Goal: Transaction & Acquisition: Purchase product/service

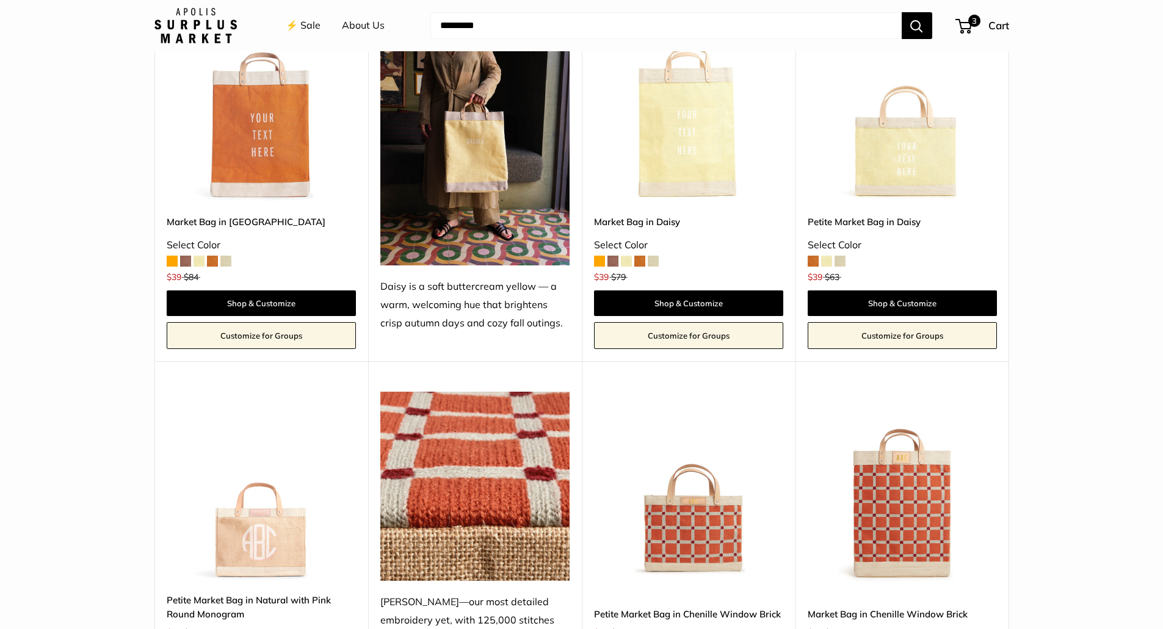
scroll to position [1831, 0]
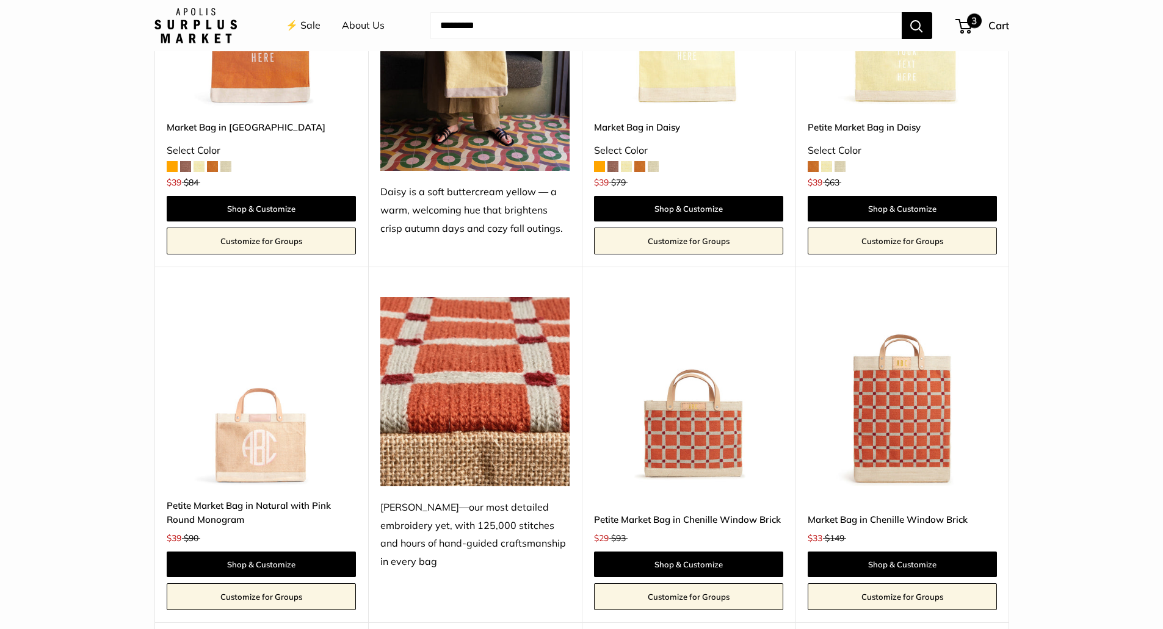
click at [964, 32] on span "3" at bounding box center [963, 26] width 16 height 15
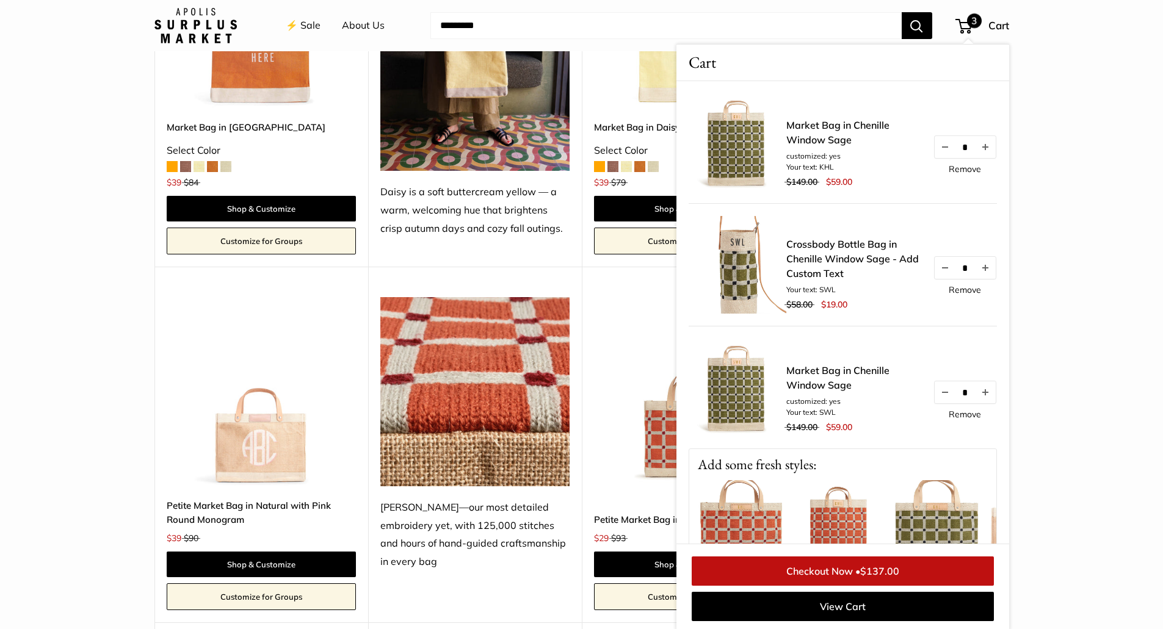
scroll to position [183, 0]
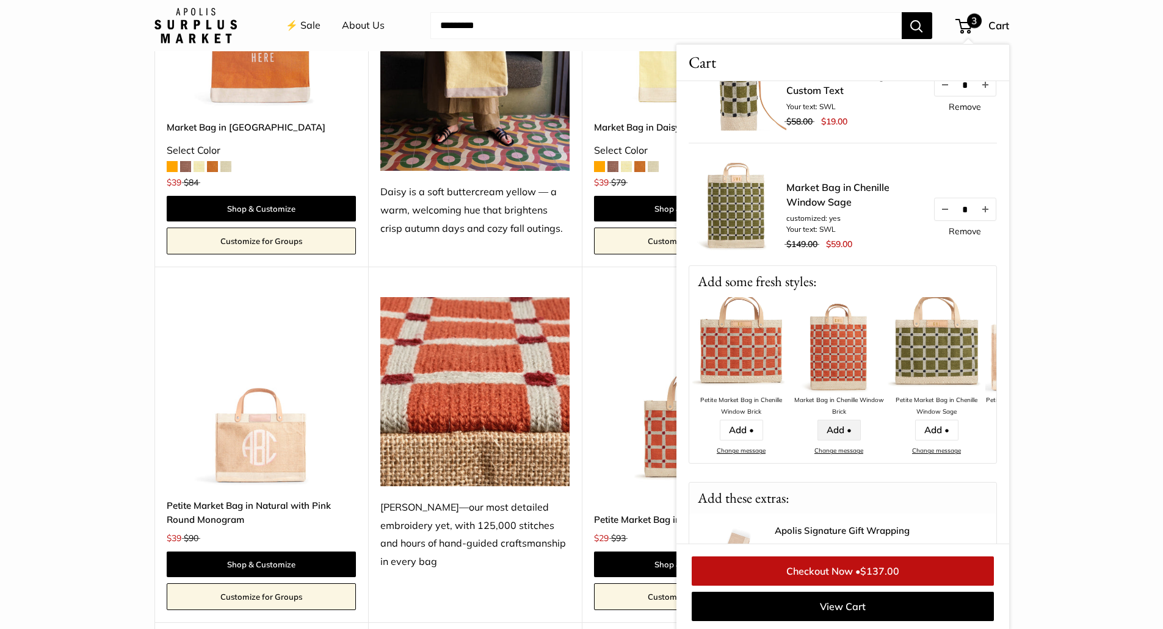
click at [844, 432] on link "Add •" at bounding box center [838, 430] width 43 height 21
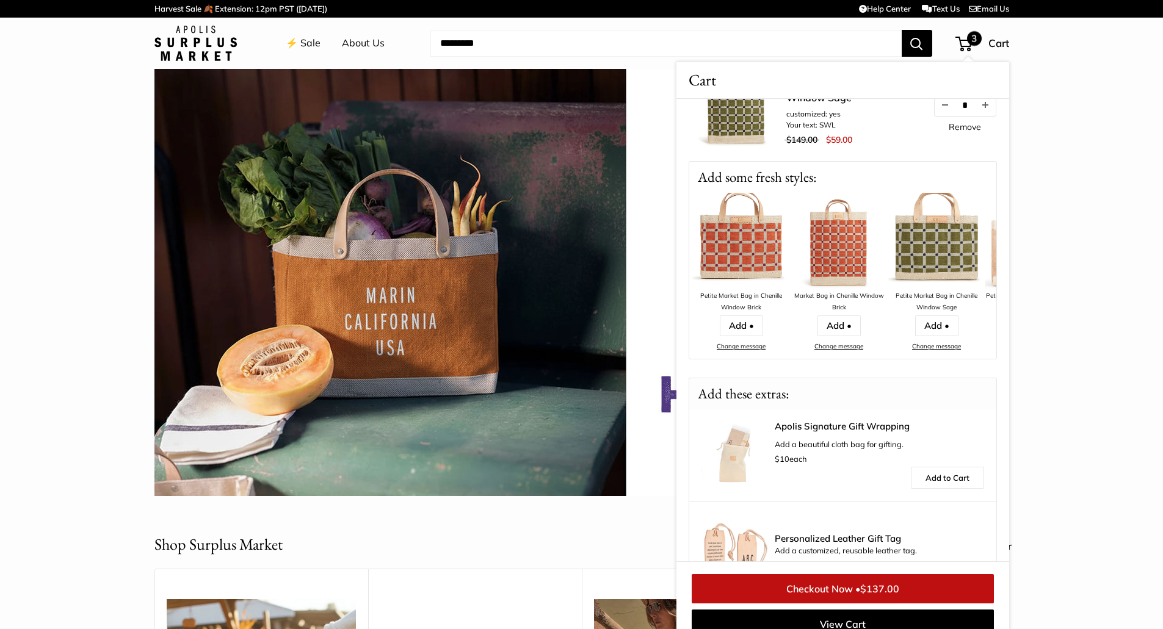
scroll to position [358, 0]
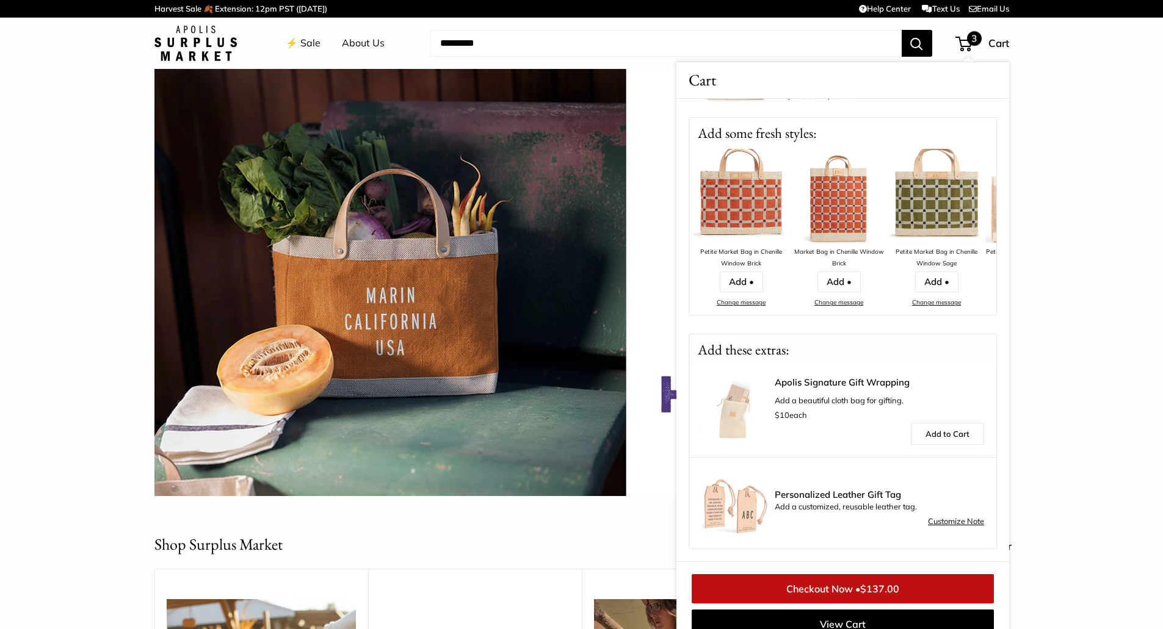
click at [731, 405] on img at bounding box center [734, 411] width 67 height 67
click at [822, 382] on link "Apolis Signature Gift Wrapping" at bounding box center [879, 383] width 209 height 10
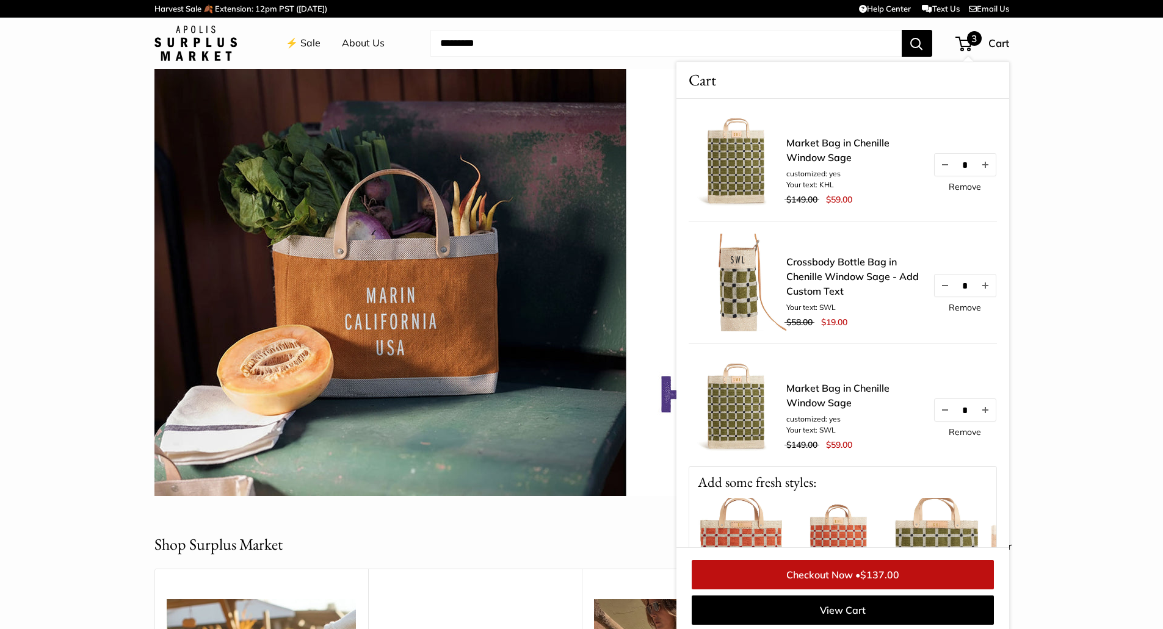
click at [656, 85] on img at bounding box center [581, 282] width 855 height 427
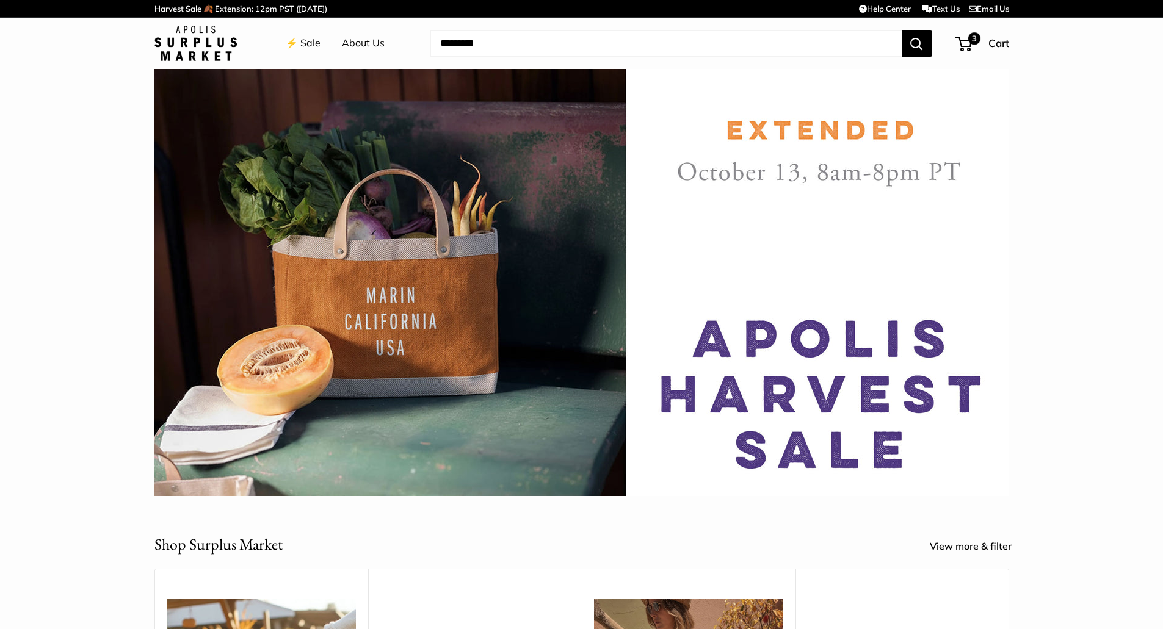
click at [0, 0] on img at bounding box center [0, 0] width 0 height 0
click at [998, 37] on span "Cart" at bounding box center [998, 43] width 21 height 13
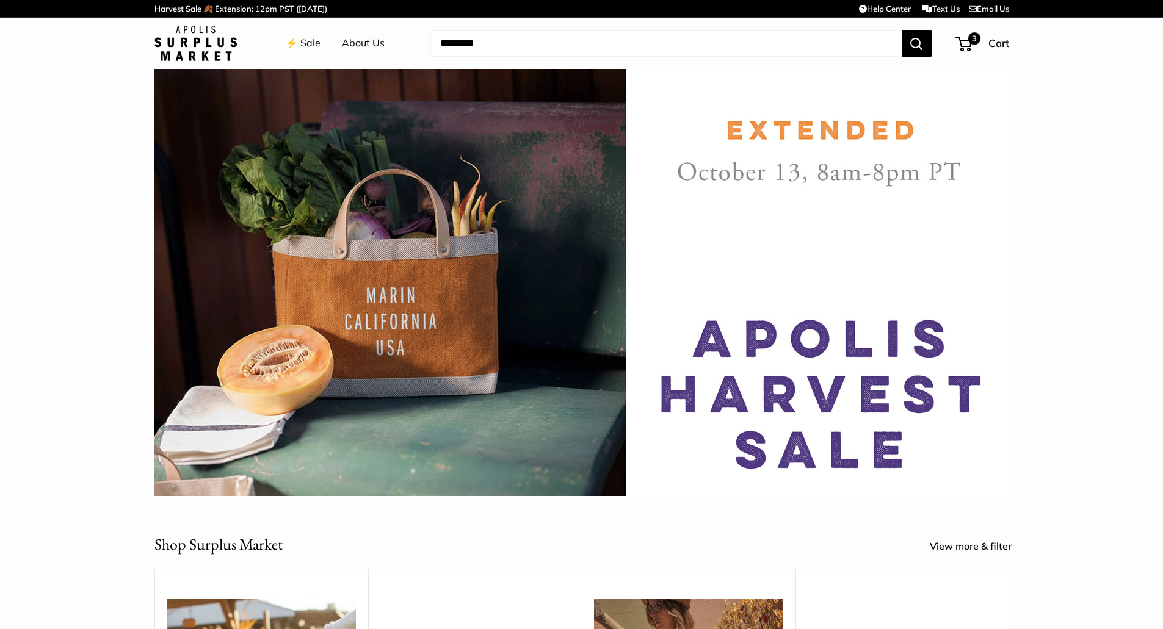
click at [0, 0] on img at bounding box center [0, 0] width 0 height 0
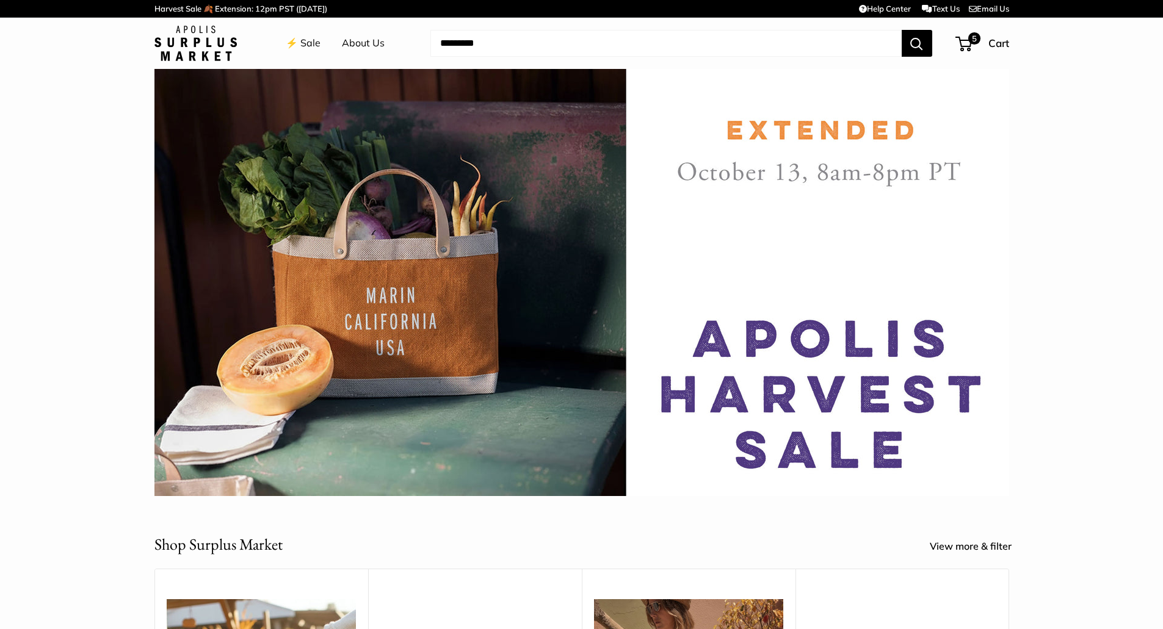
click at [0, 0] on img at bounding box center [0, 0] width 0 height 0
click at [985, 34] on div "5 Cart" at bounding box center [983, 44] width 52 height 20
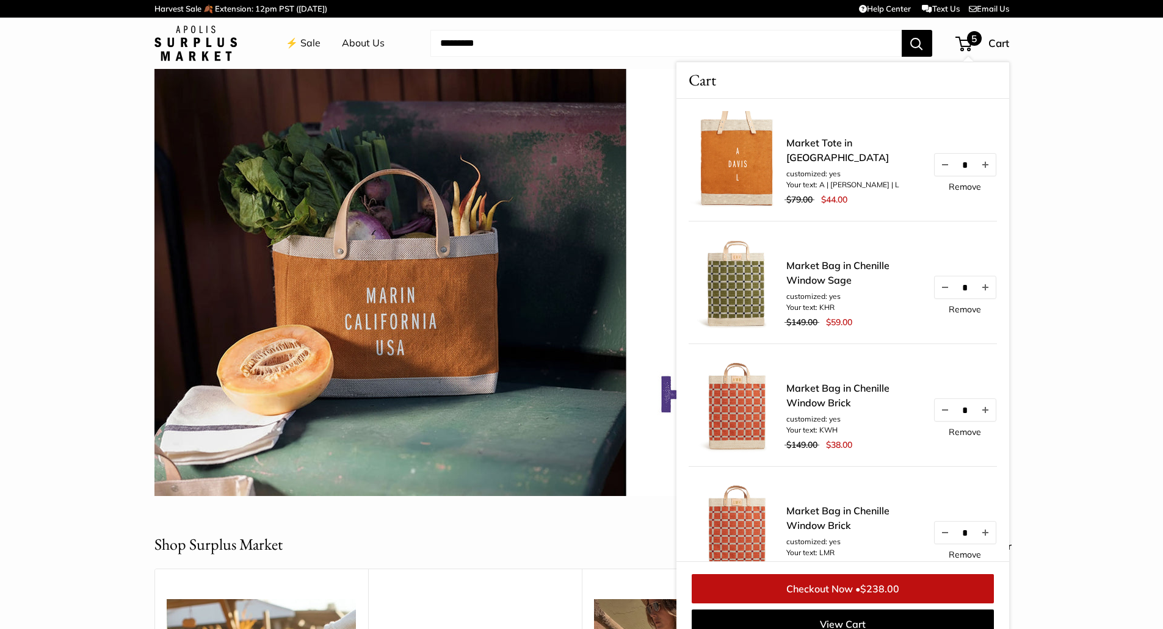
click at [830, 574] on link "Checkout Now • $238.00" at bounding box center [843, 588] width 302 height 29
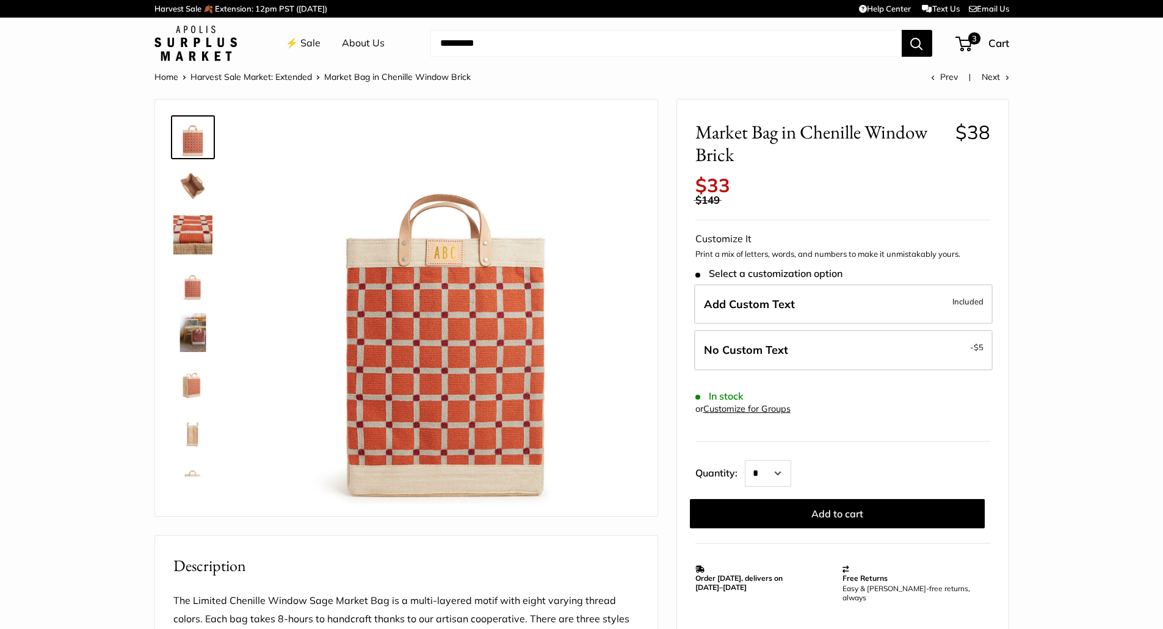
click at [194, 346] on img at bounding box center [192, 332] width 39 height 39
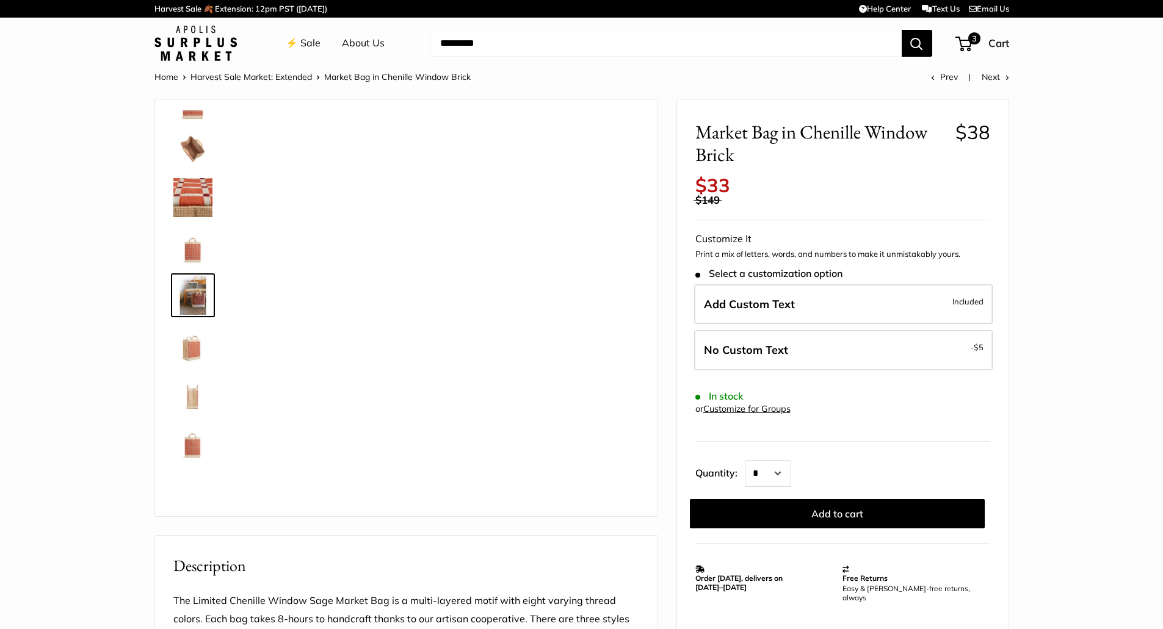
scroll to position [38, 0]
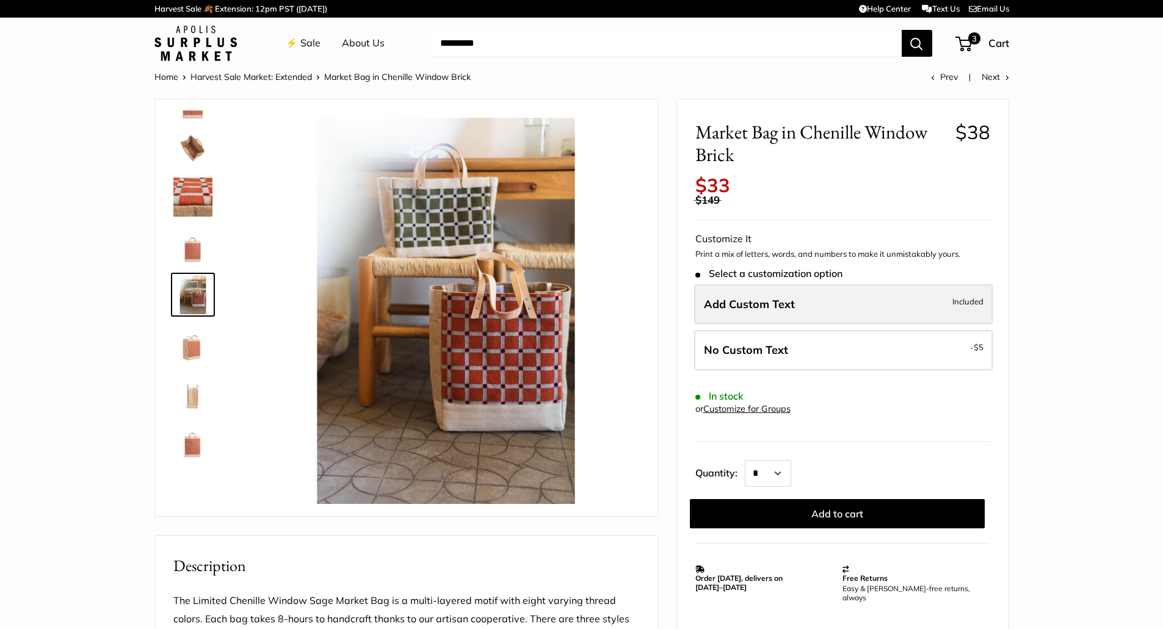
click at [967, 303] on span "Included" at bounding box center [967, 301] width 31 height 15
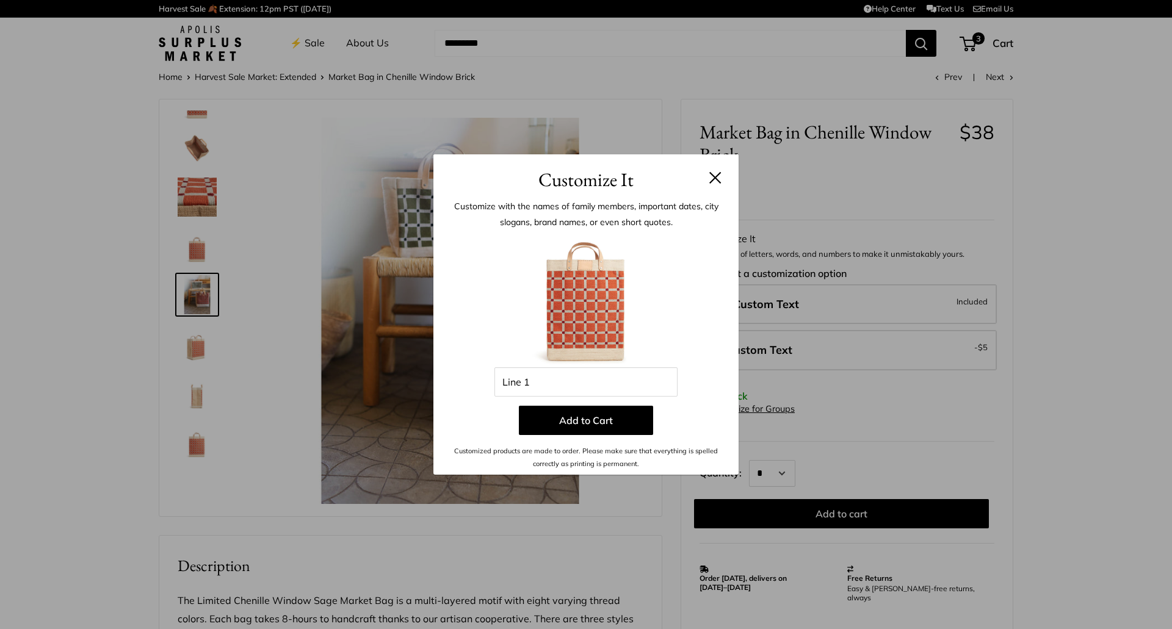
click at [1011, 214] on div "Customize It Customize with the names of family members, important dates, city …" at bounding box center [586, 314] width 1172 height 629
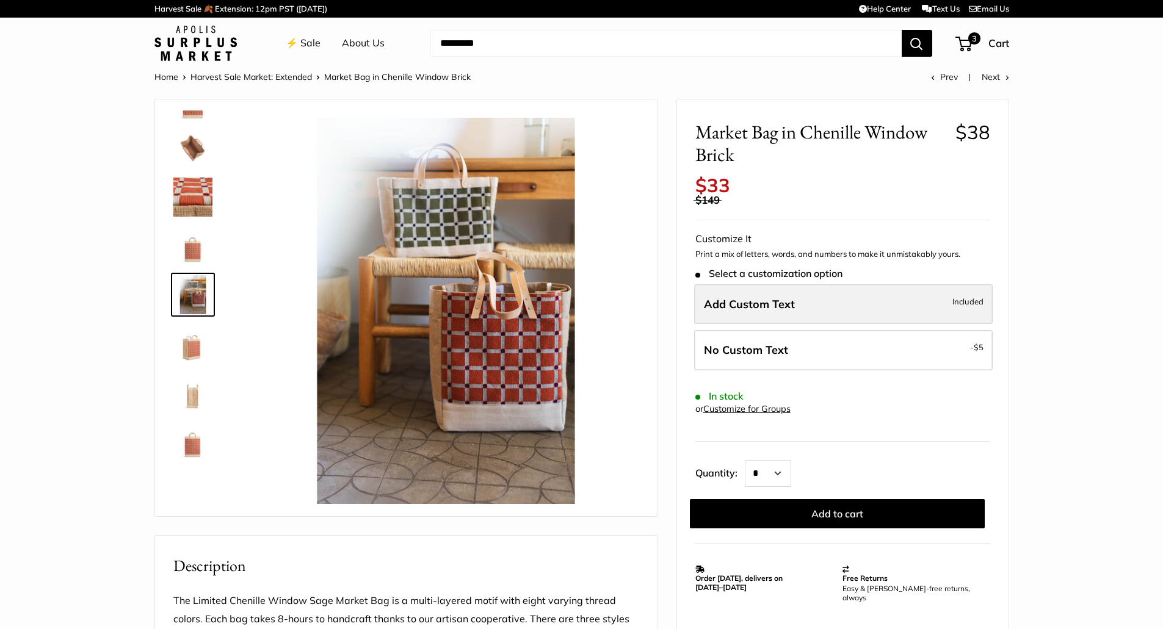
click at [849, 306] on label "Add Custom Text Included" at bounding box center [843, 304] width 299 height 40
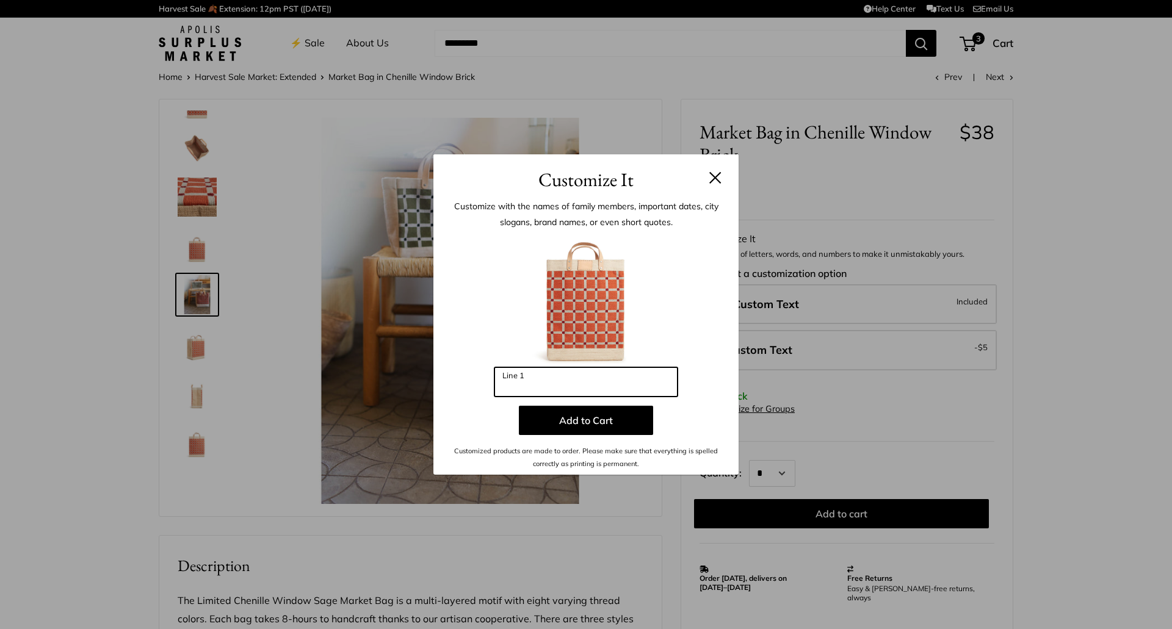
click at [547, 378] on input "Line 1" at bounding box center [585, 381] width 183 height 29
type input "***"
click at [610, 424] on button "Add to Cart" at bounding box center [586, 420] width 134 height 29
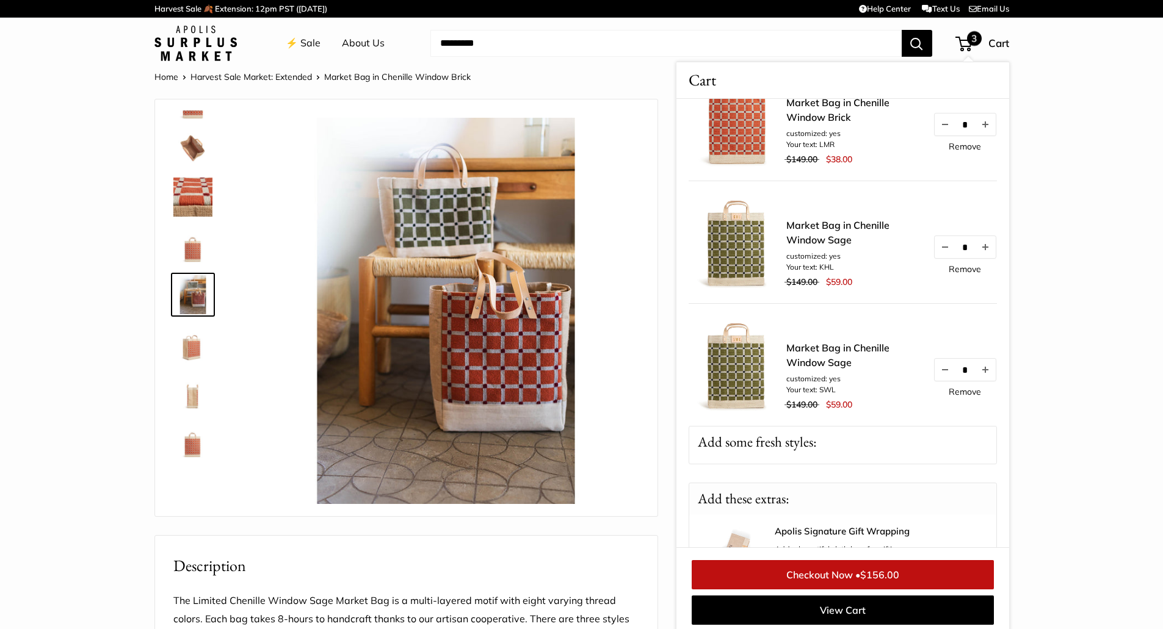
scroll to position [29, 0]
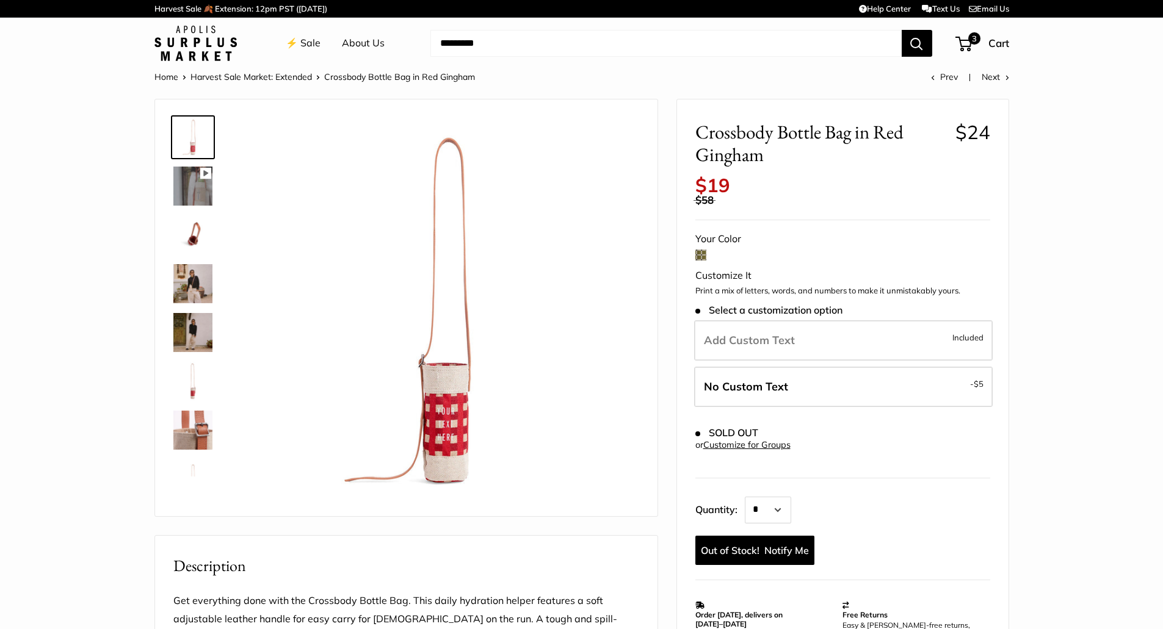
click at [703, 254] on span at bounding box center [700, 255] width 11 height 11
click at [720, 338] on span "Add Custom Text" at bounding box center [749, 340] width 91 height 14
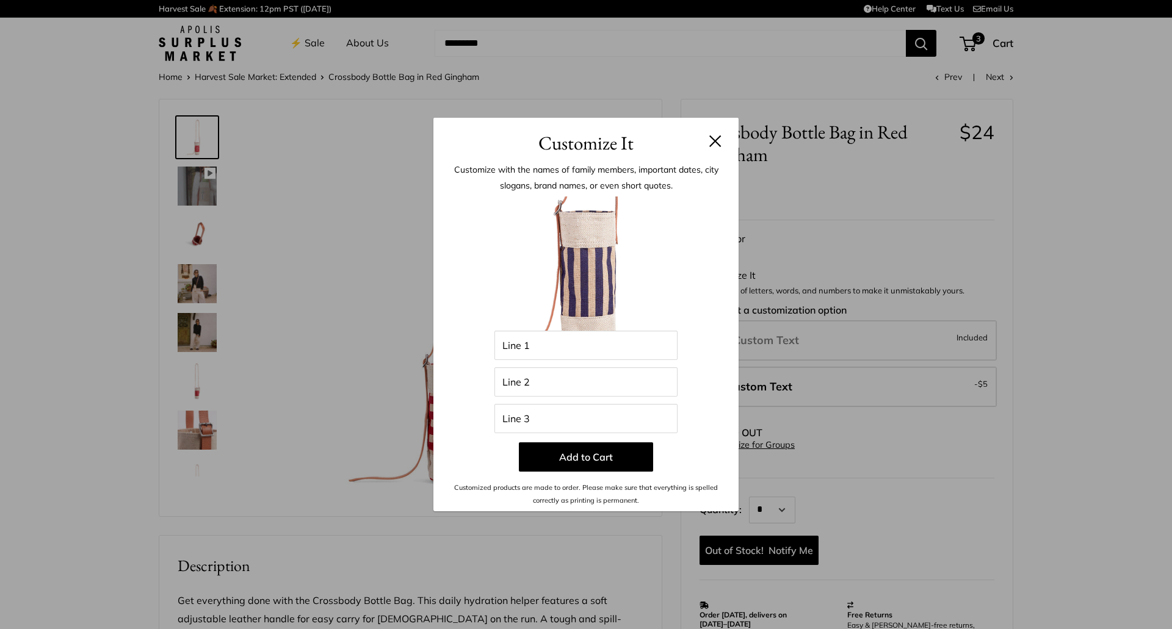
click at [715, 139] on button at bounding box center [715, 141] width 12 height 12
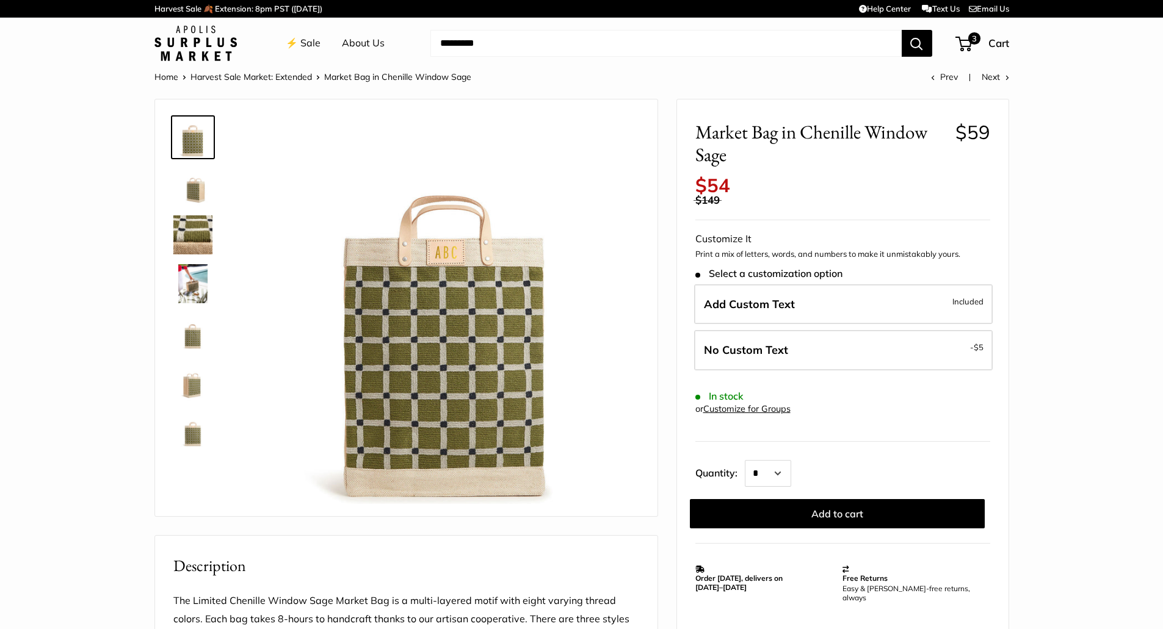
click at [189, 278] on img at bounding box center [192, 283] width 39 height 39
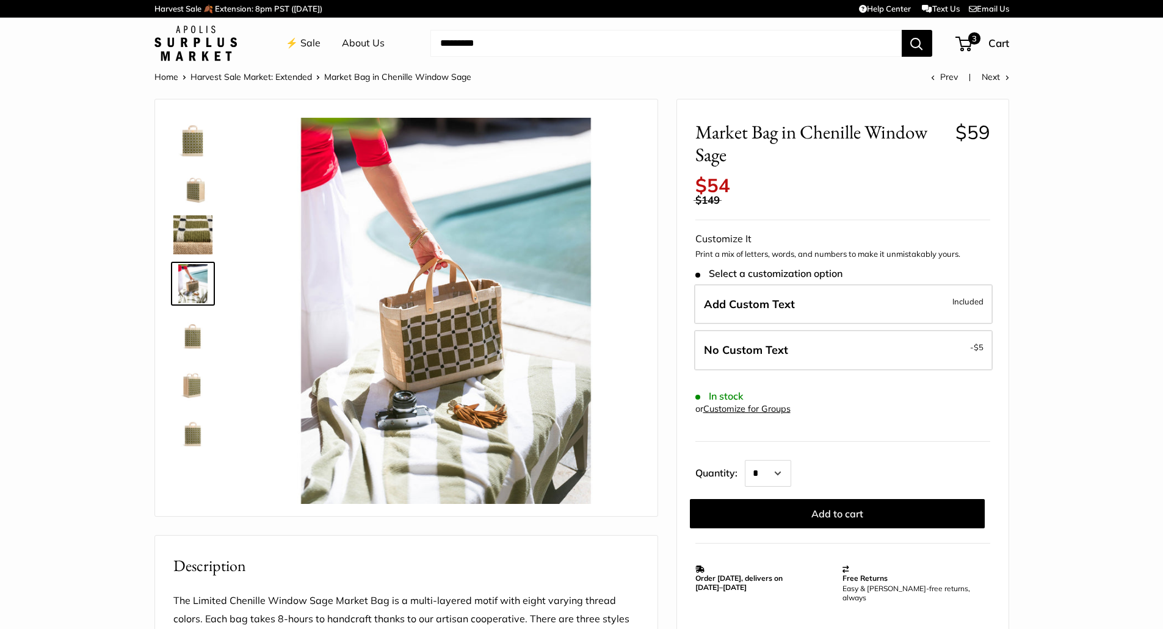
click at [192, 234] on img at bounding box center [192, 234] width 39 height 39
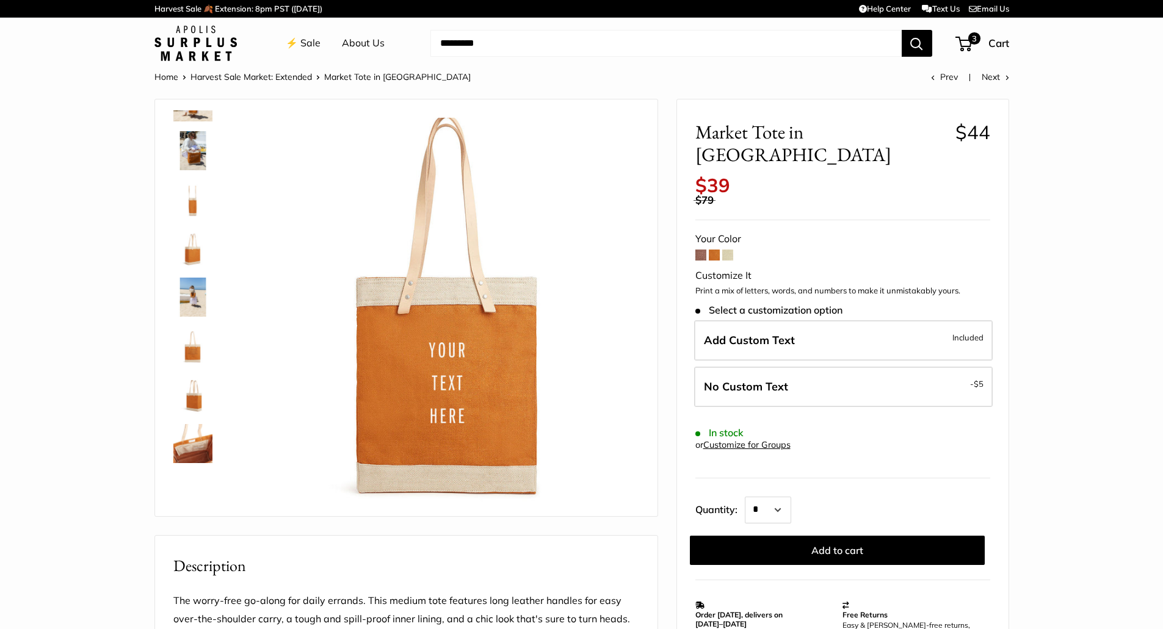
scroll to position [183, 0]
click at [193, 451] on img at bounding box center [192, 442] width 39 height 39
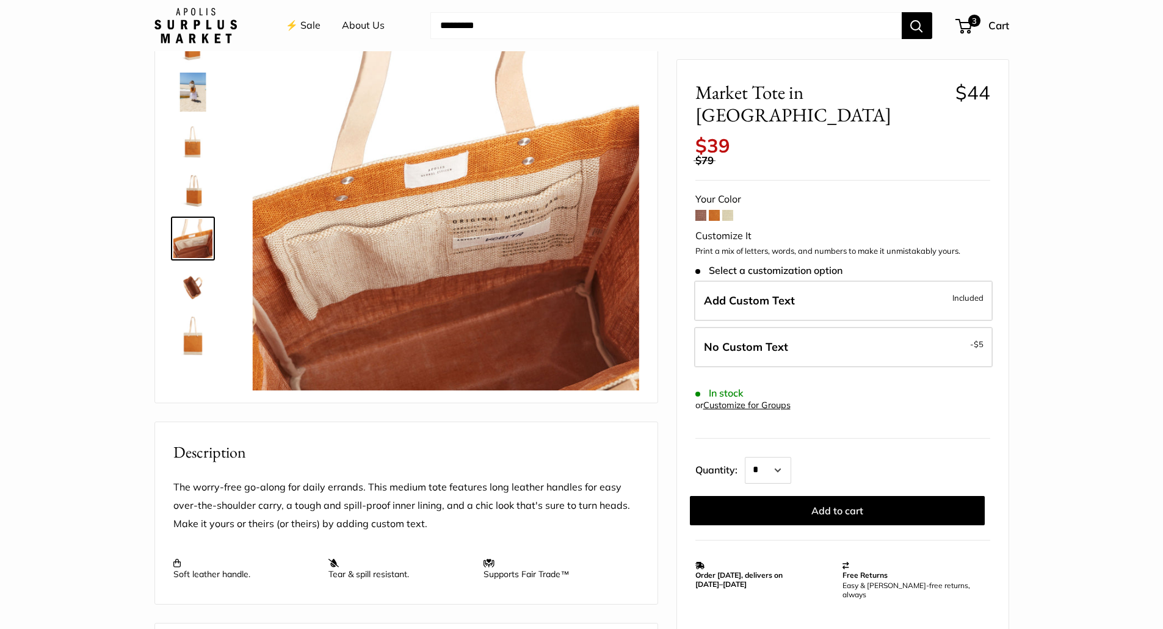
scroll to position [122, 0]
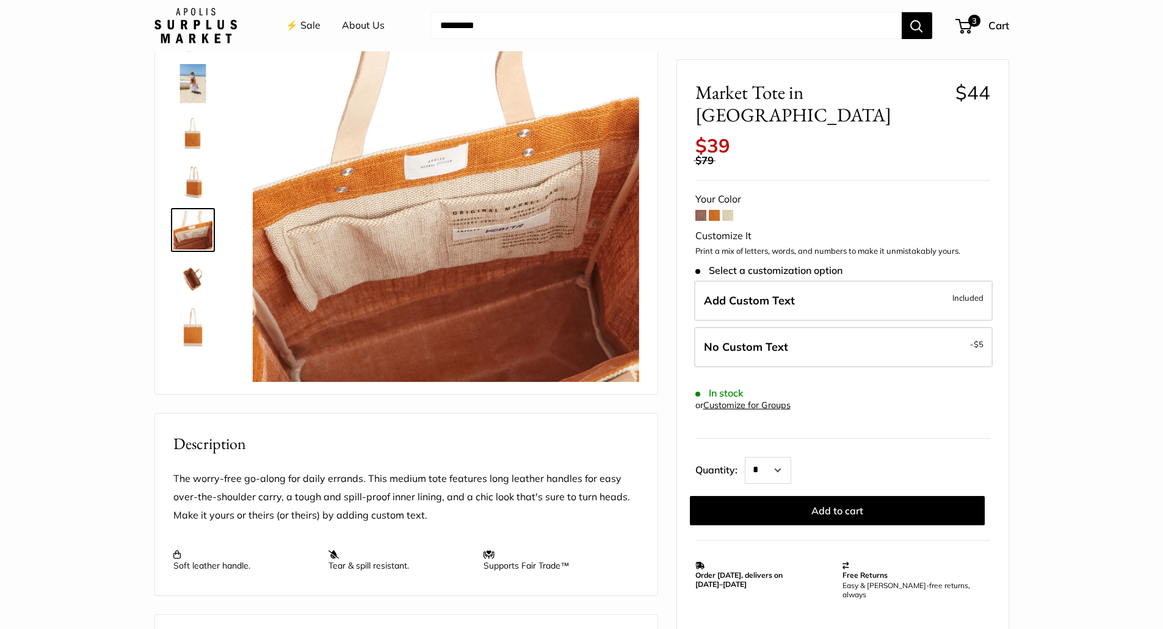
click at [195, 239] on img at bounding box center [192, 230] width 39 height 39
click at [713, 210] on span at bounding box center [714, 215] width 11 height 11
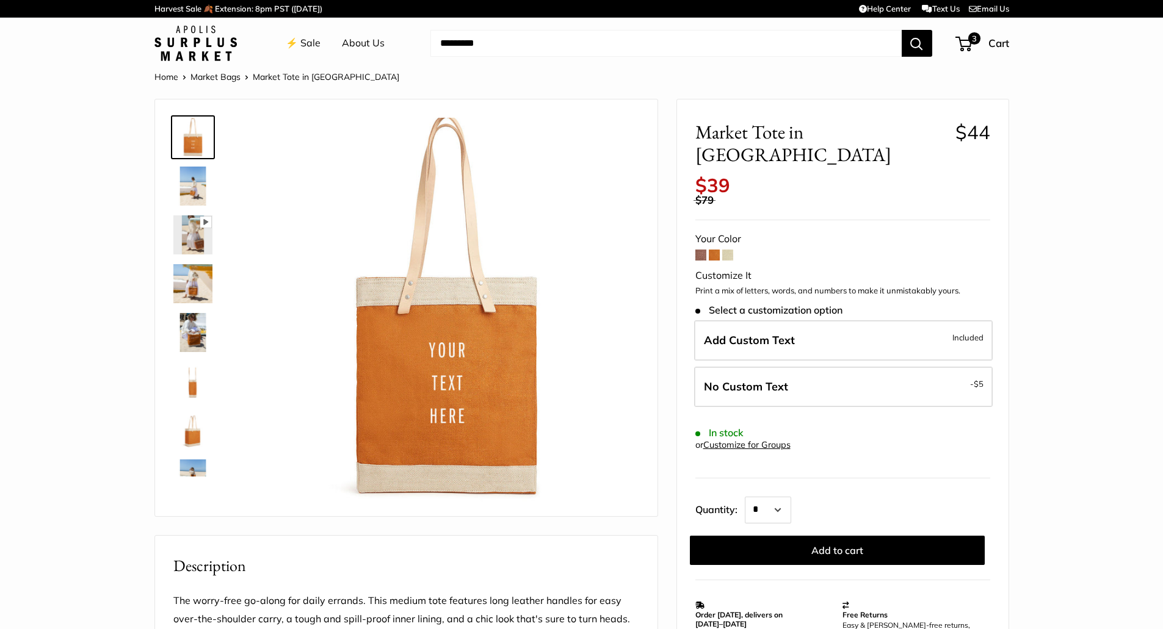
click at [716, 250] on span at bounding box center [714, 255] width 11 height 11
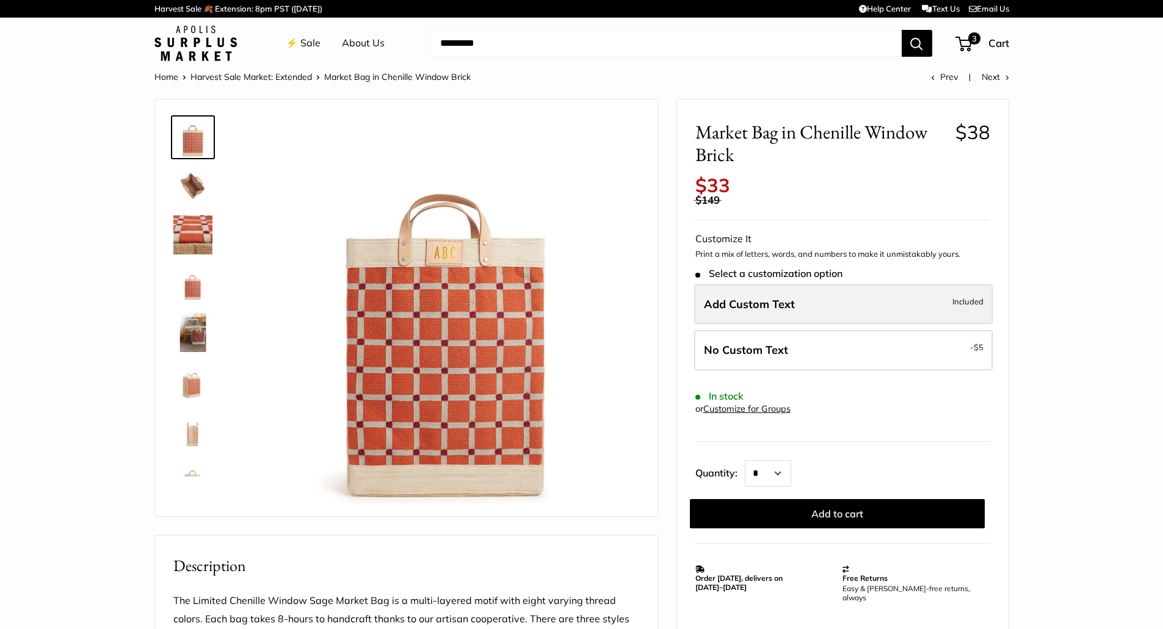
click at [733, 308] on span "Add Custom Text" at bounding box center [749, 304] width 91 height 14
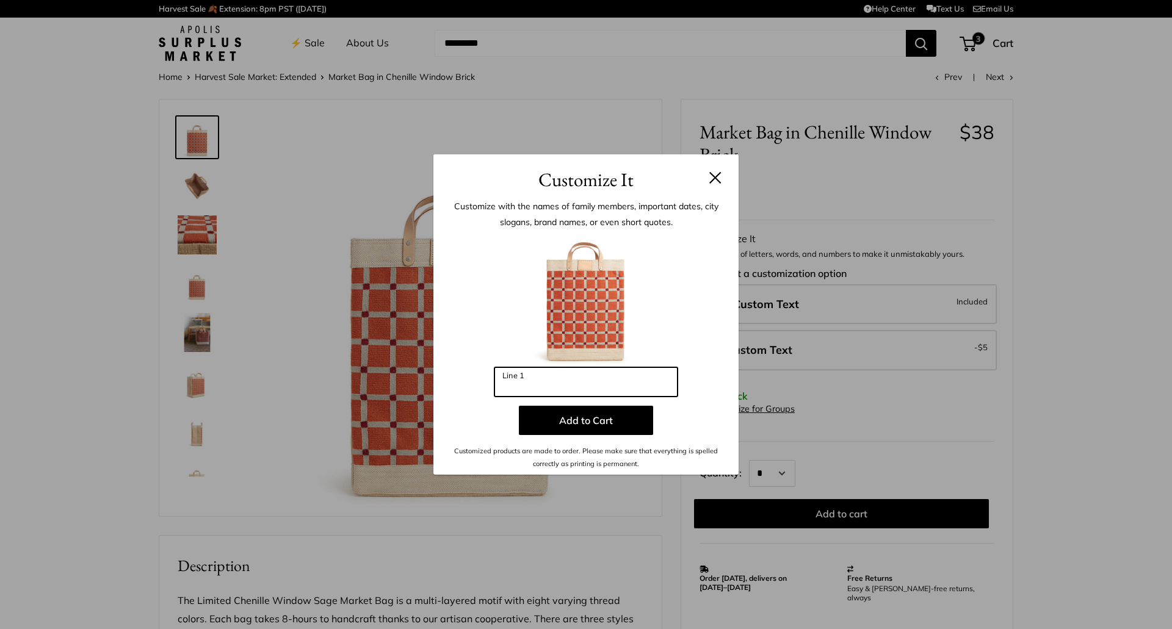
click at [524, 378] on input "Line 1" at bounding box center [585, 381] width 183 height 29
type input "***"
click at [577, 433] on button "Add to Cart" at bounding box center [586, 420] width 134 height 29
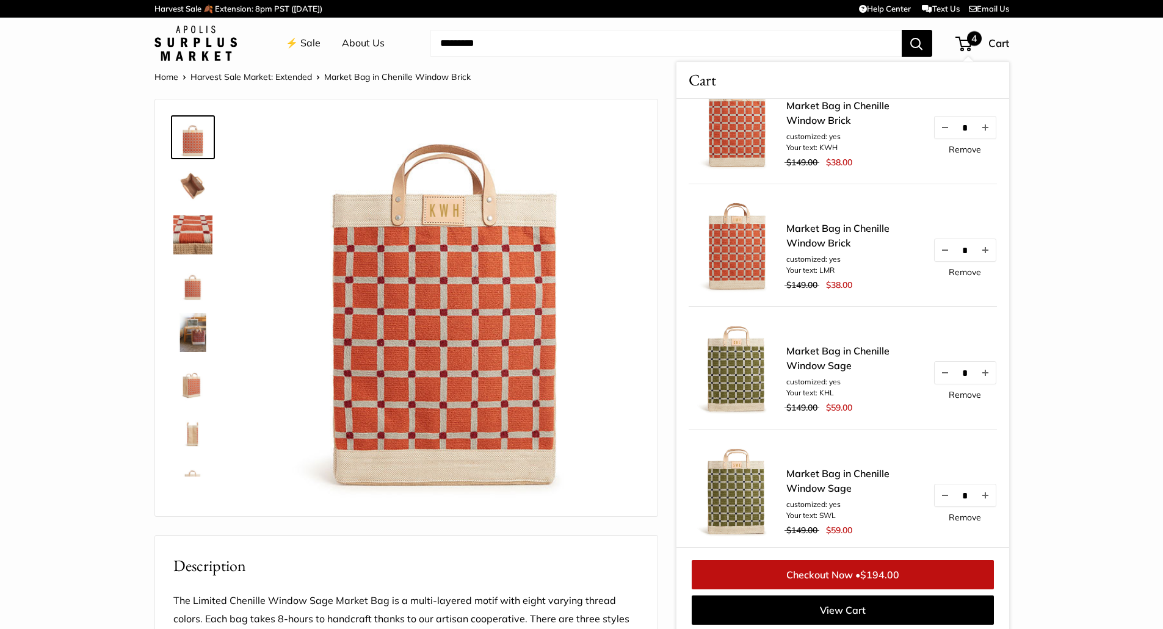
scroll to position [183, 0]
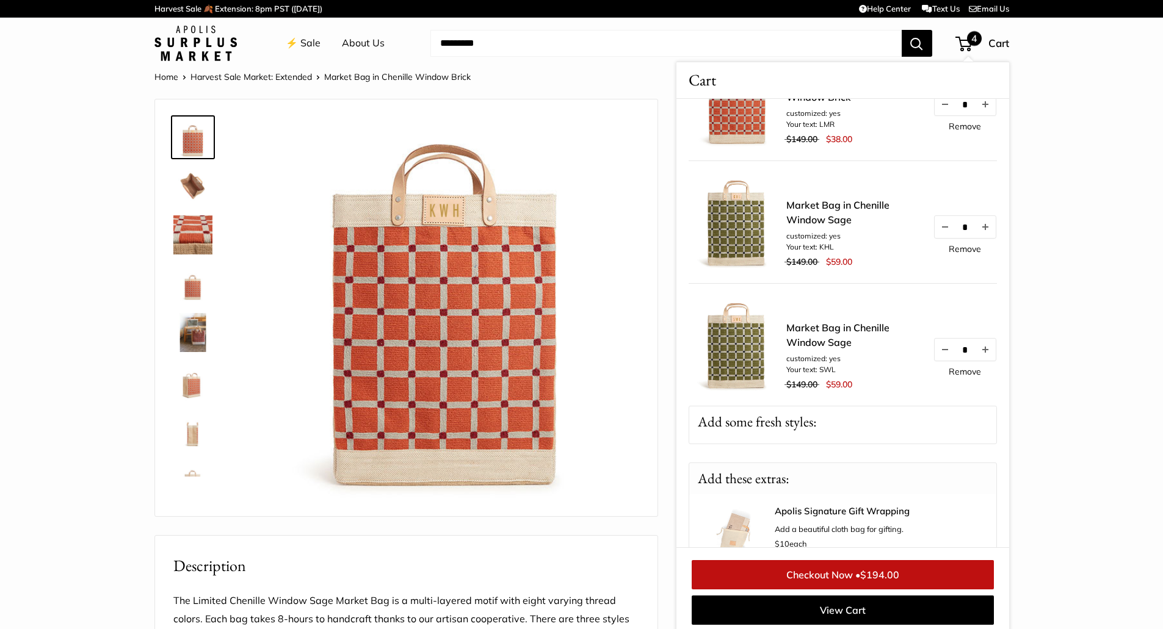
click at [802, 210] on link "Market Bag in Chenille Window Sage" at bounding box center [853, 212] width 134 height 29
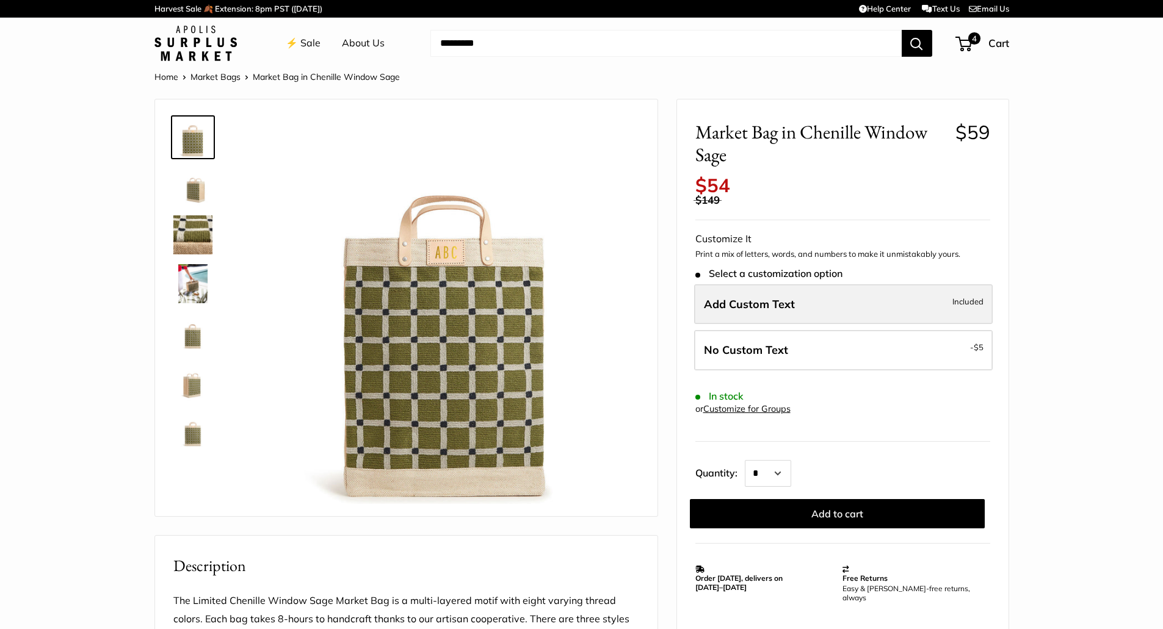
click at [739, 302] on span "Add Custom Text" at bounding box center [749, 304] width 91 height 14
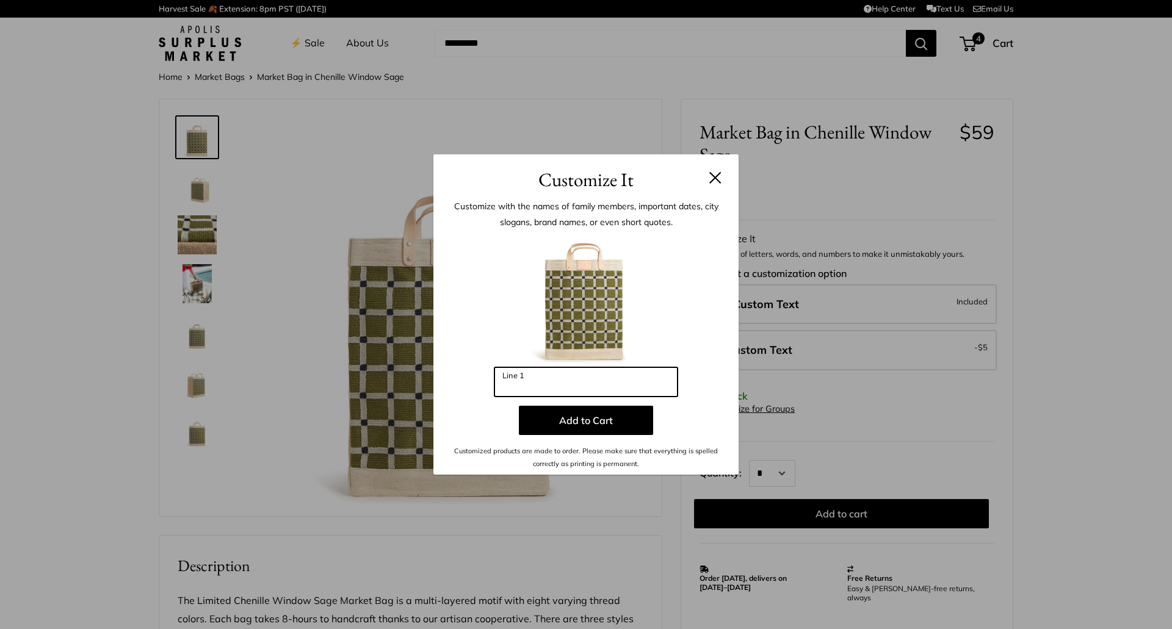
click at [552, 390] on input "Line 1" at bounding box center [585, 381] width 183 height 29
type input "***"
click at [601, 427] on button "Add to Cart" at bounding box center [586, 420] width 134 height 29
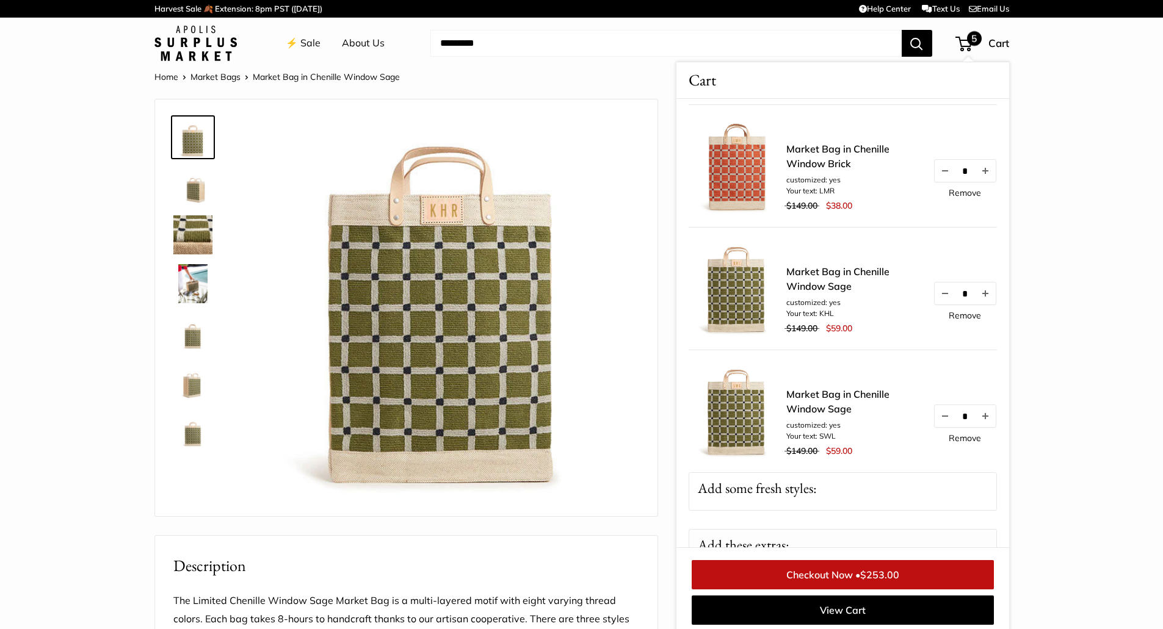
scroll to position [214, 0]
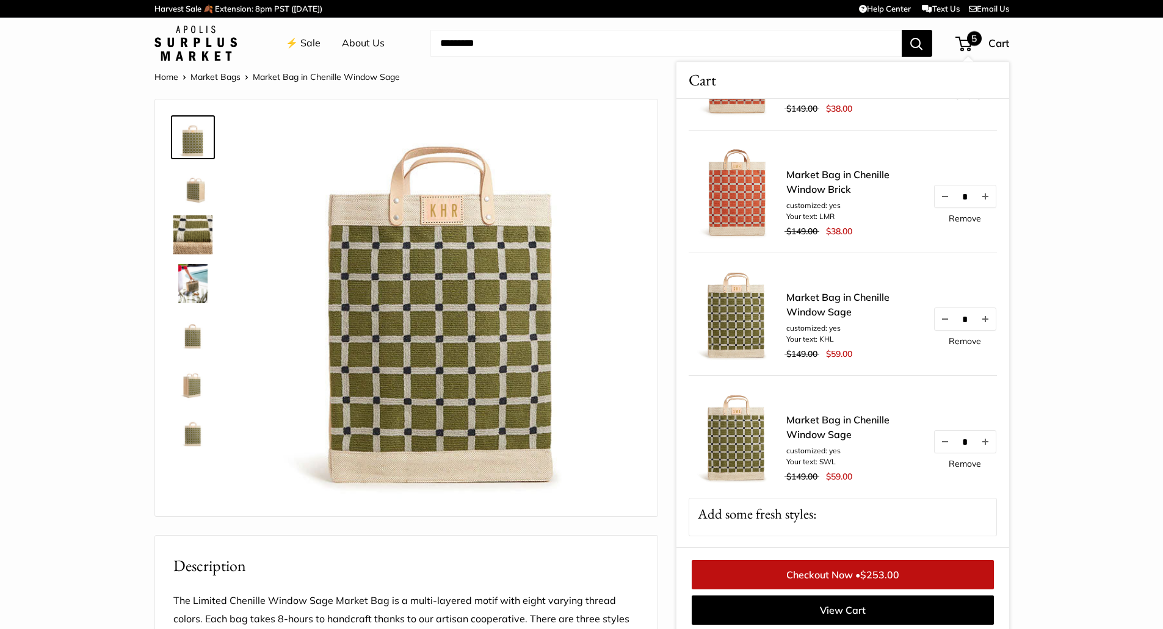
click at [959, 342] on link "Remove" at bounding box center [965, 341] width 32 height 9
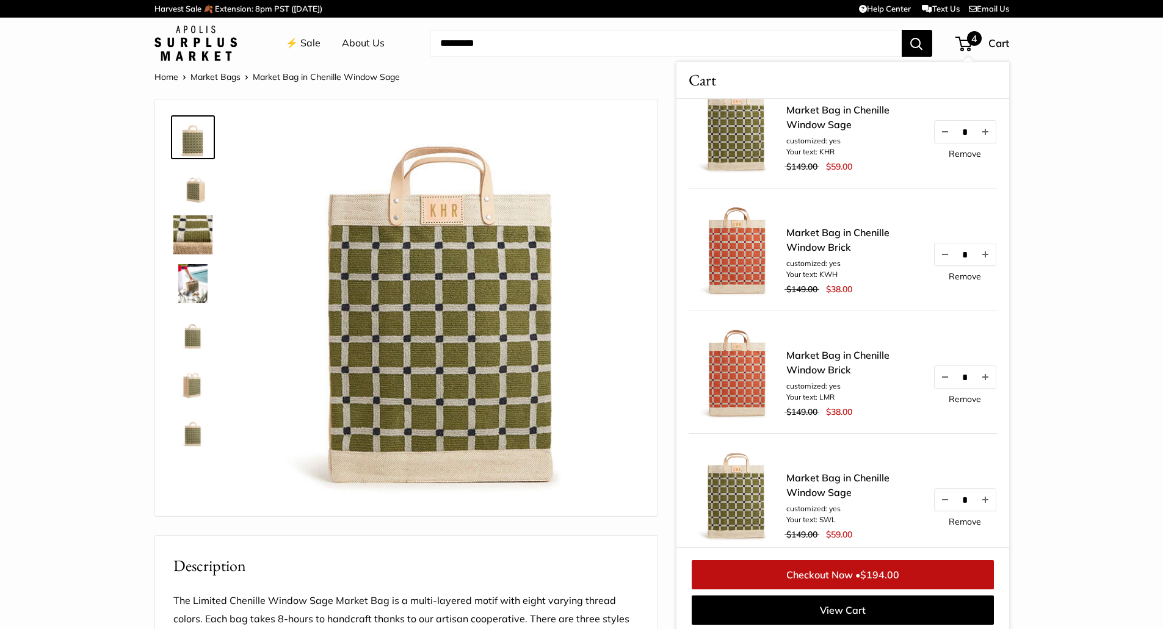
scroll to position [0, 0]
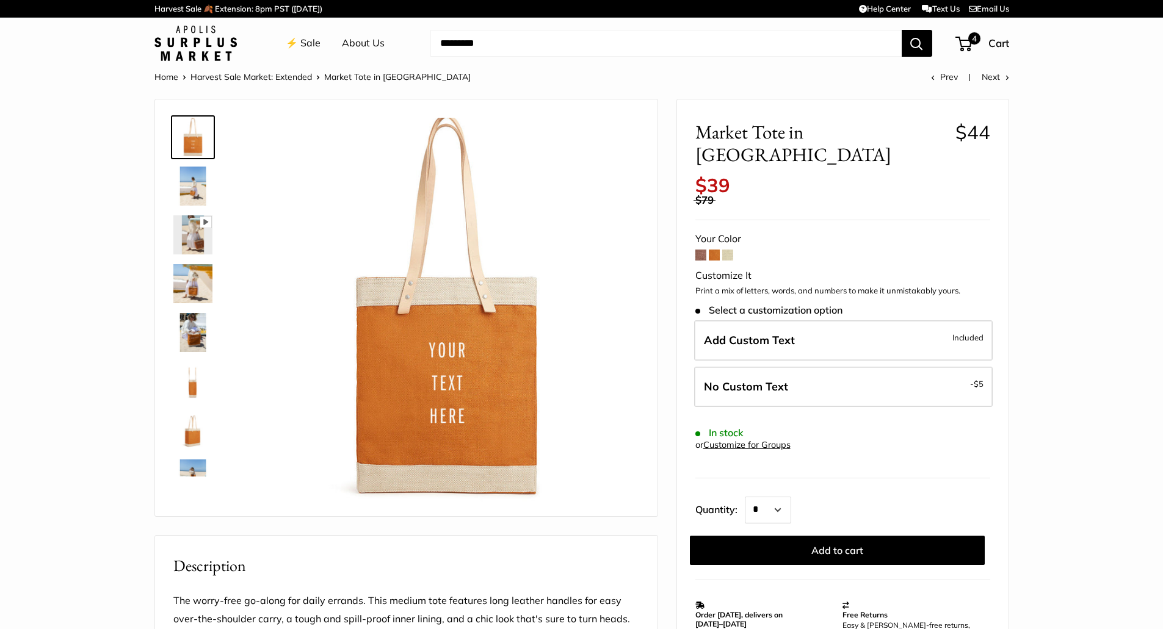
click at [198, 336] on img at bounding box center [192, 332] width 39 height 39
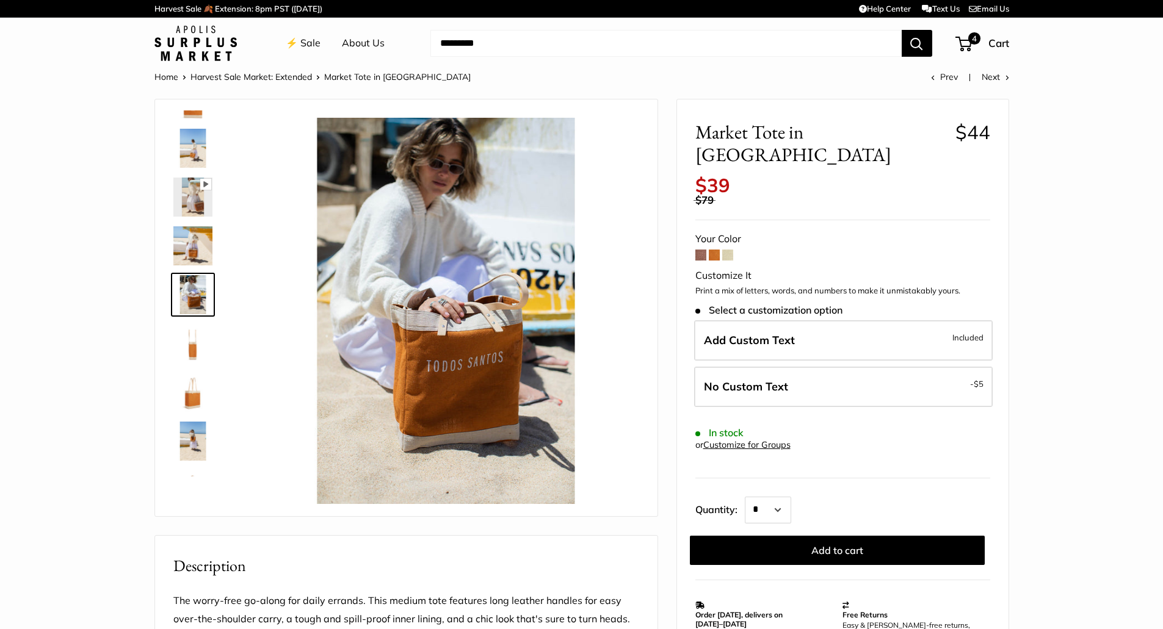
click at [193, 237] on img at bounding box center [192, 245] width 39 height 39
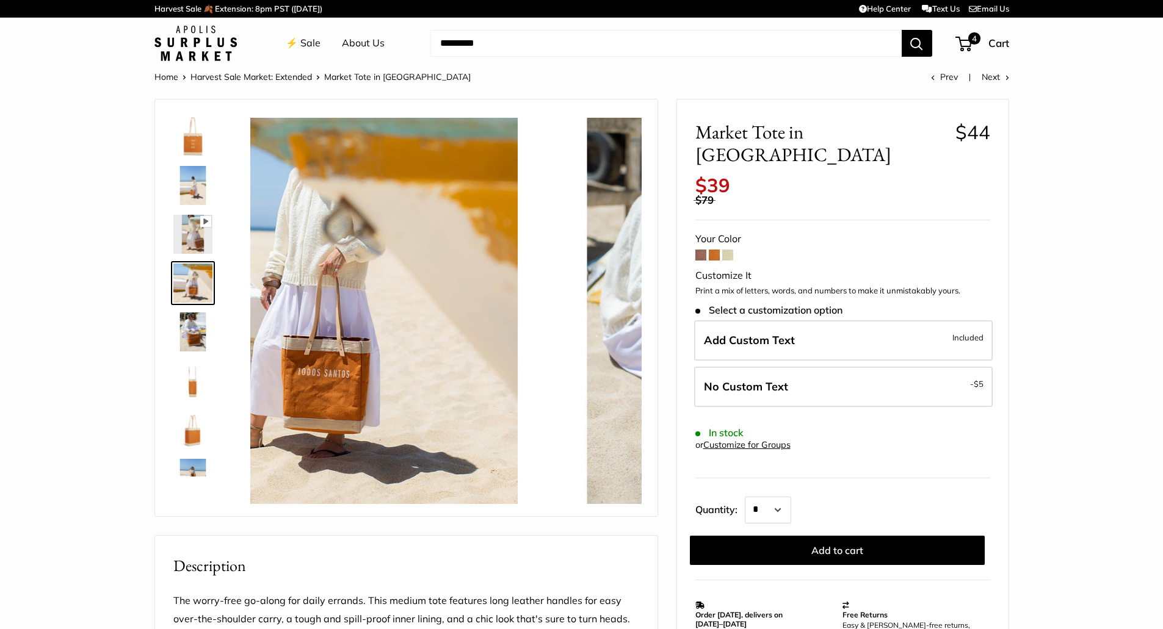
scroll to position [0, 0]
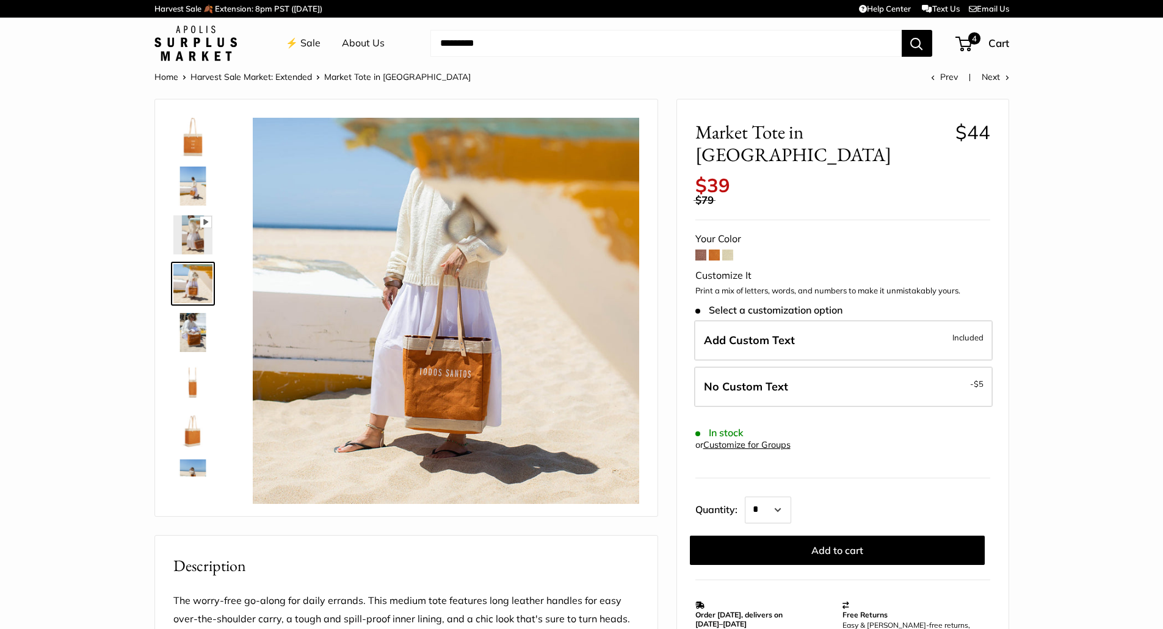
click at [717, 250] on span at bounding box center [714, 255] width 11 height 11
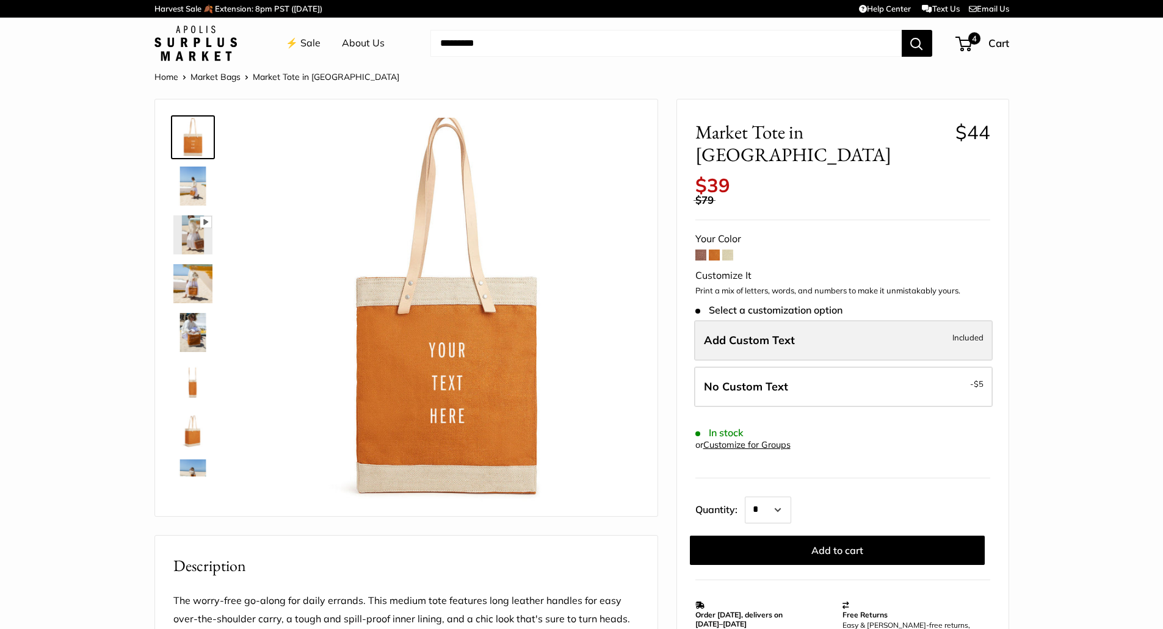
click at [751, 333] on span "Add Custom Text" at bounding box center [749, 340] width 91 height 14
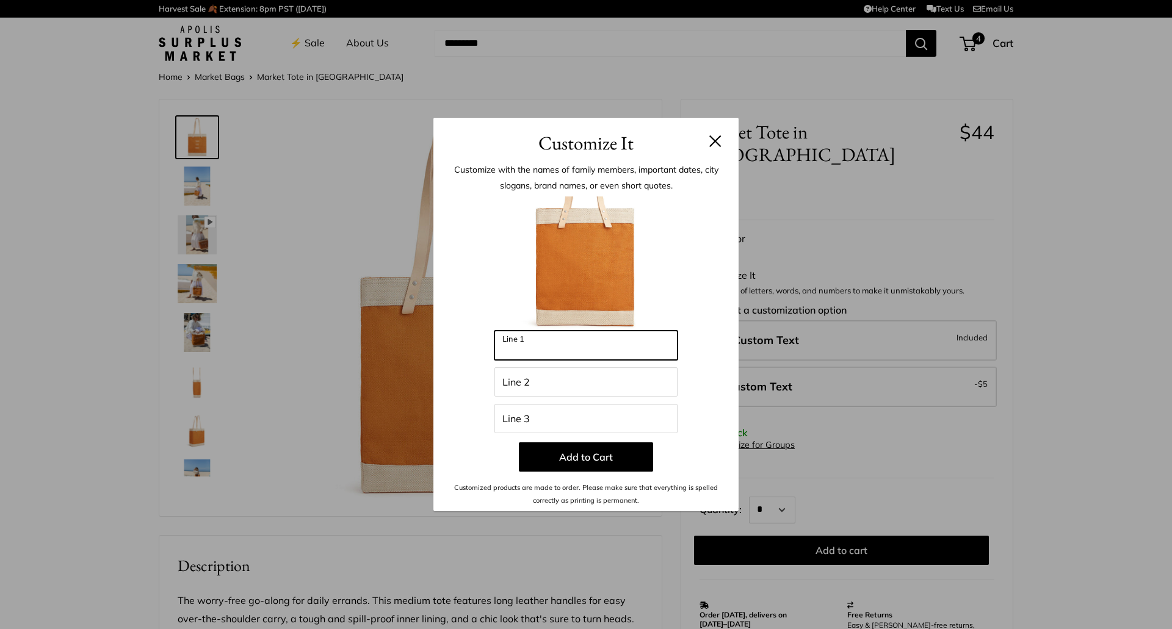
click at [518, 351] on input "Line 1" at bounding box center [585, 345] width 183 height 29
type input "*"
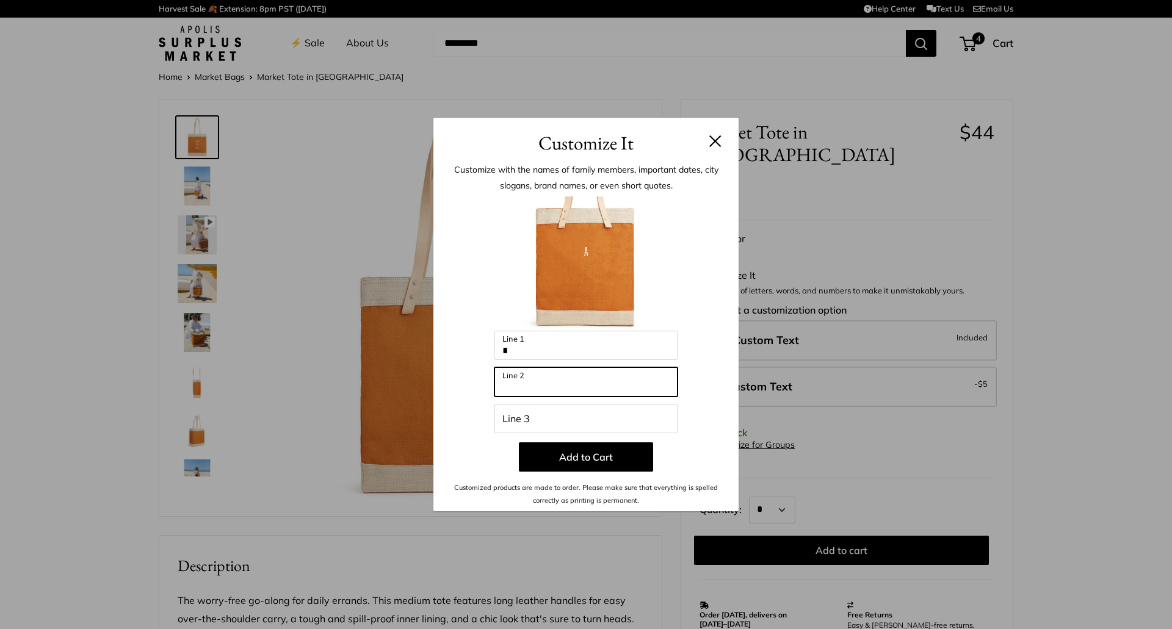
click at [522, 385] on input "Line 2" at bounding box center [585, 381] width 183 height 29
type input "*"
click at [505, 421] on input "Line 3" at bounding box center [585, 418] width 183 height 29
type input "*"
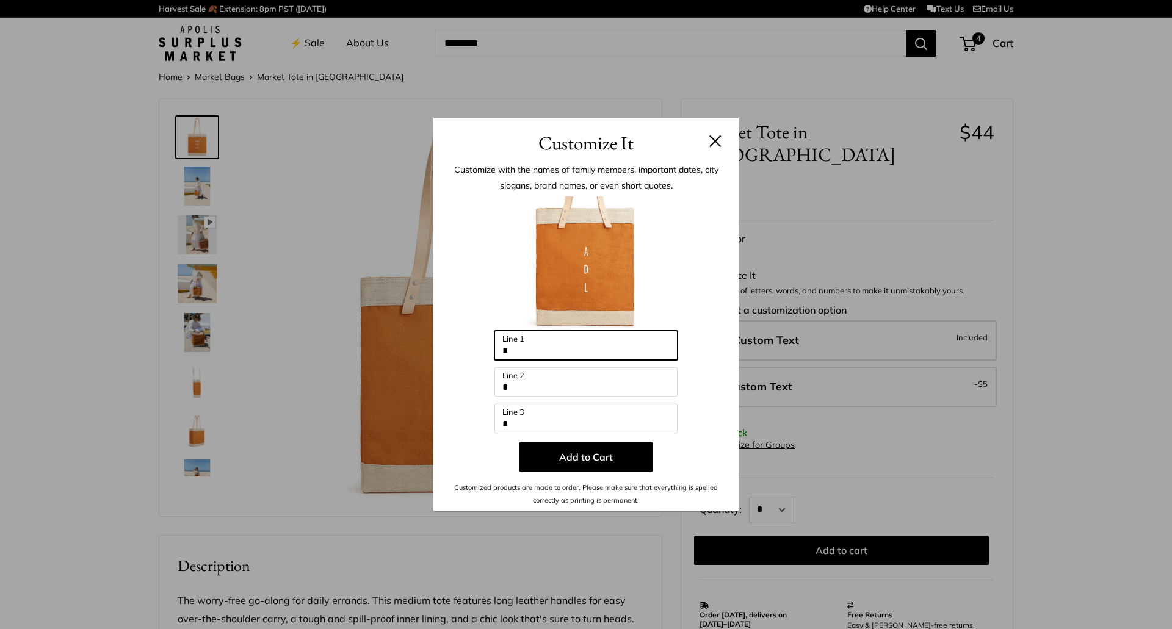
click at [527, 352] on input "*" at bounding box center [585, 345] width 183 height 29
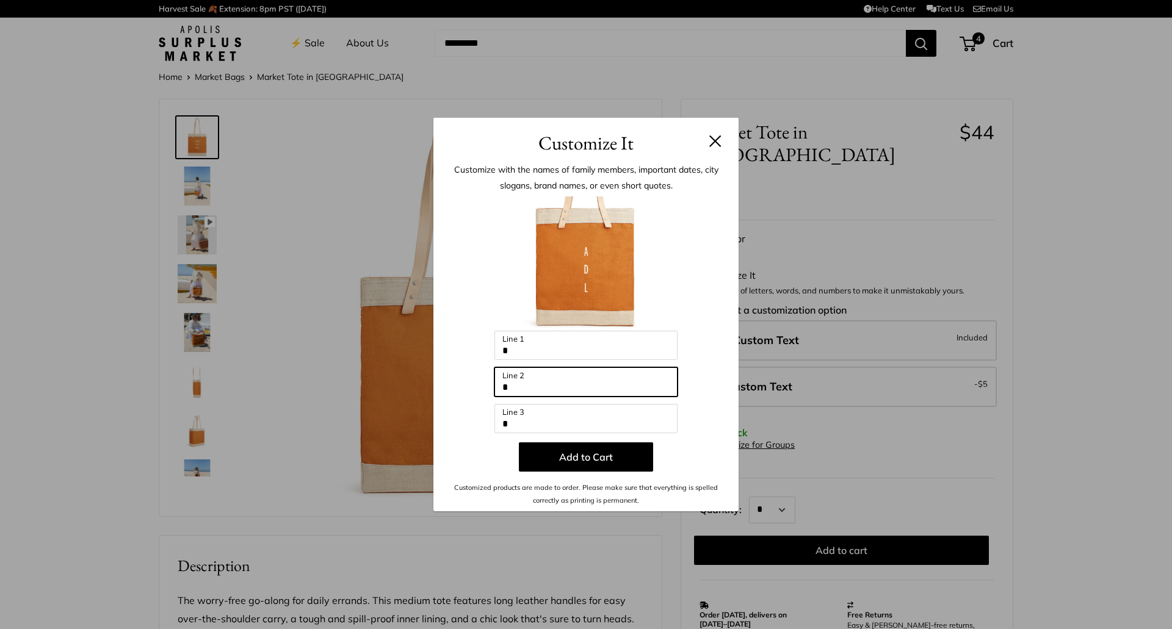
click at [524, 382] on input "*" at bounding box center [585, 381] width 183 height 29
type input "*****"
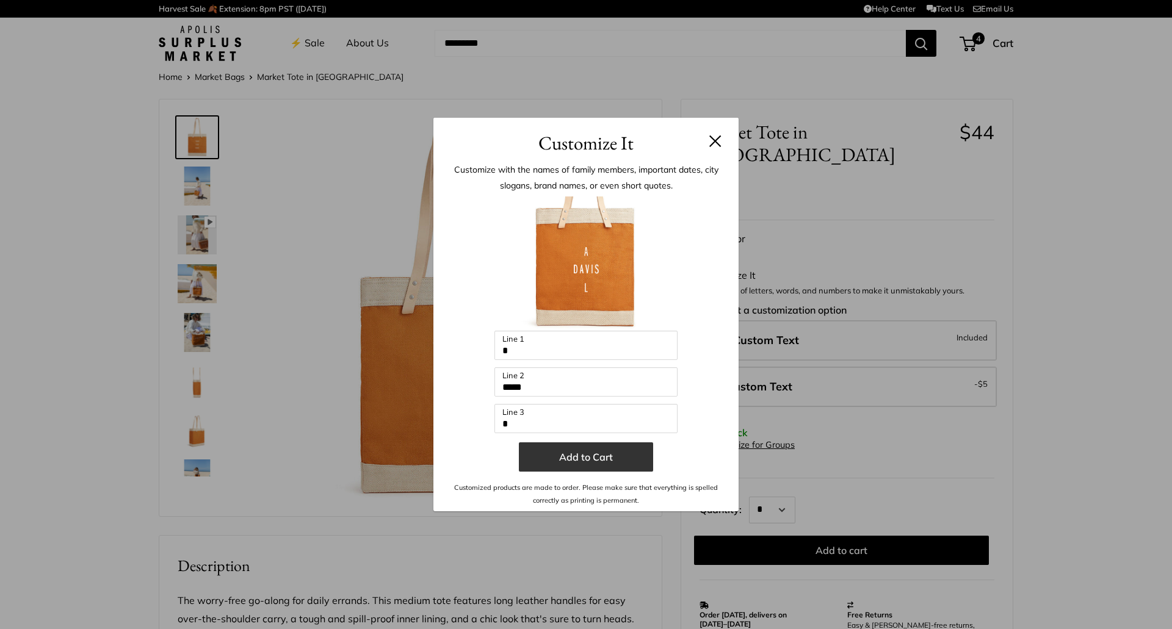
click at [576, 463] on button "Add to Cart" at bounding box center [586, 457] width 134 height 29
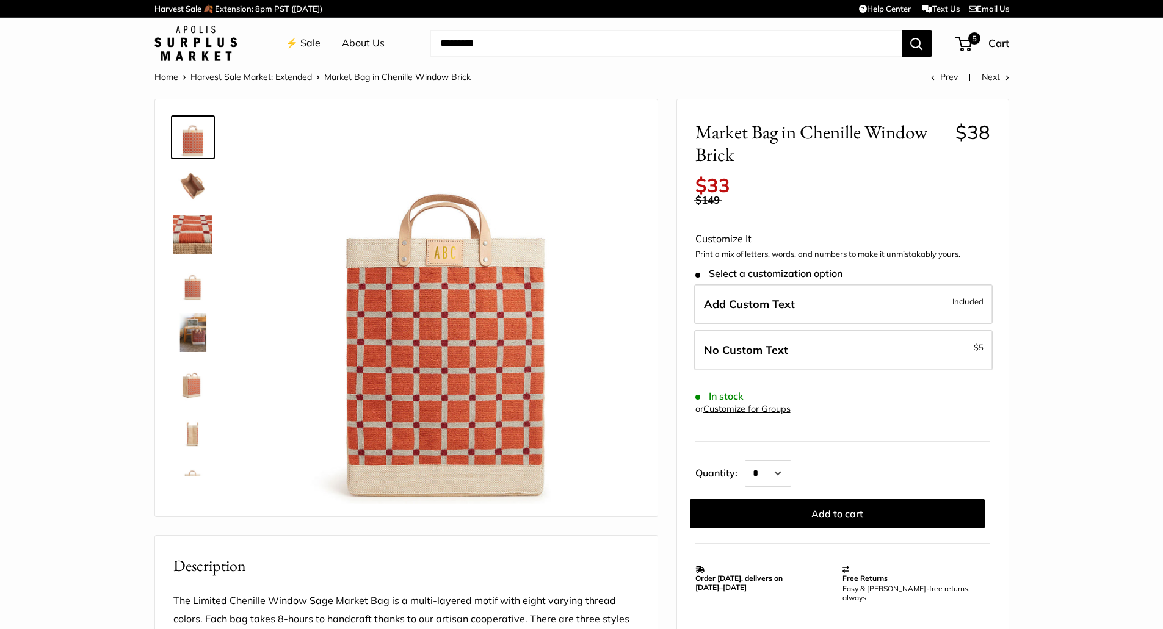
click at [193, 195] on img at bounding box center [192, 186] width 39 height 39
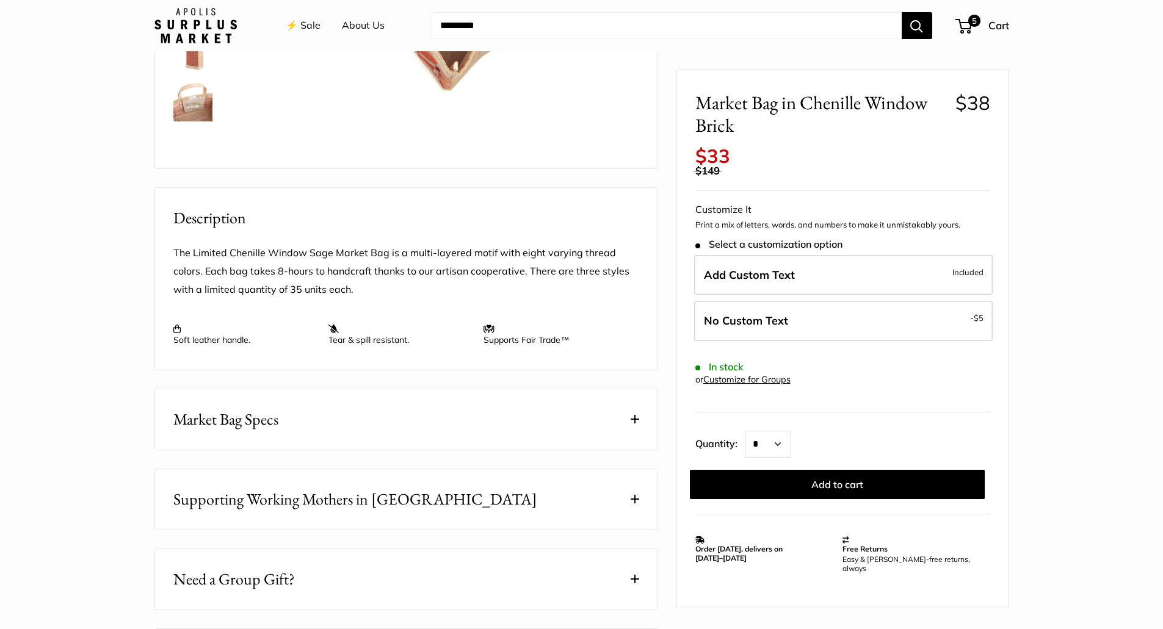
scroll to position [366, 0]
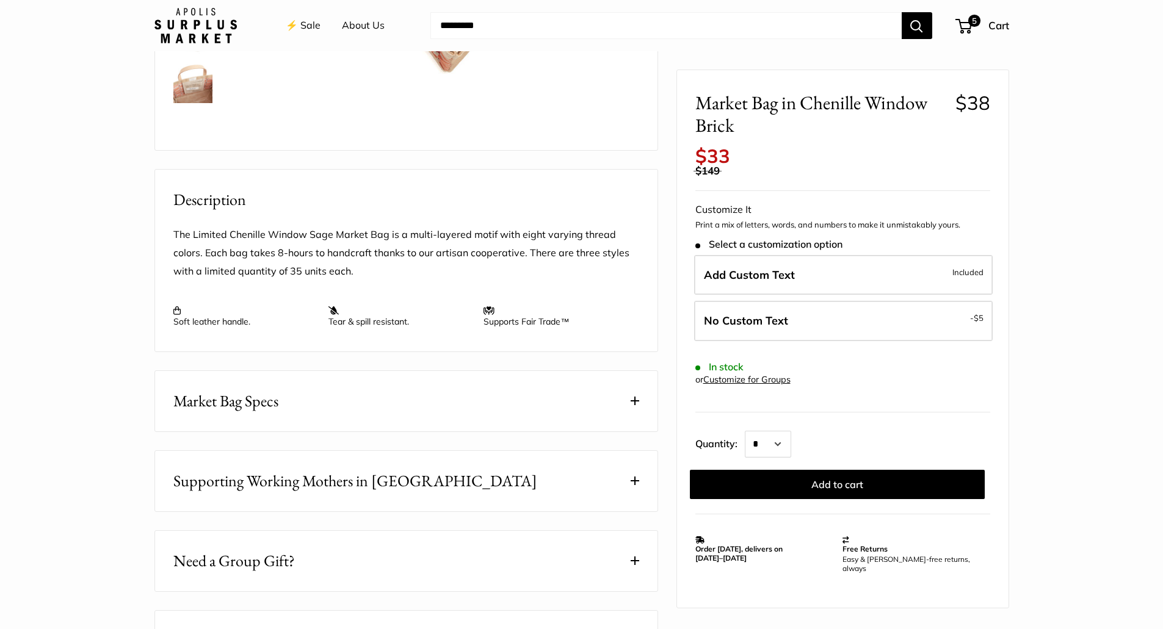
click at [645, 405] on button "Market Bag Specs" at bounding box center [406, 401] width 502 height 60
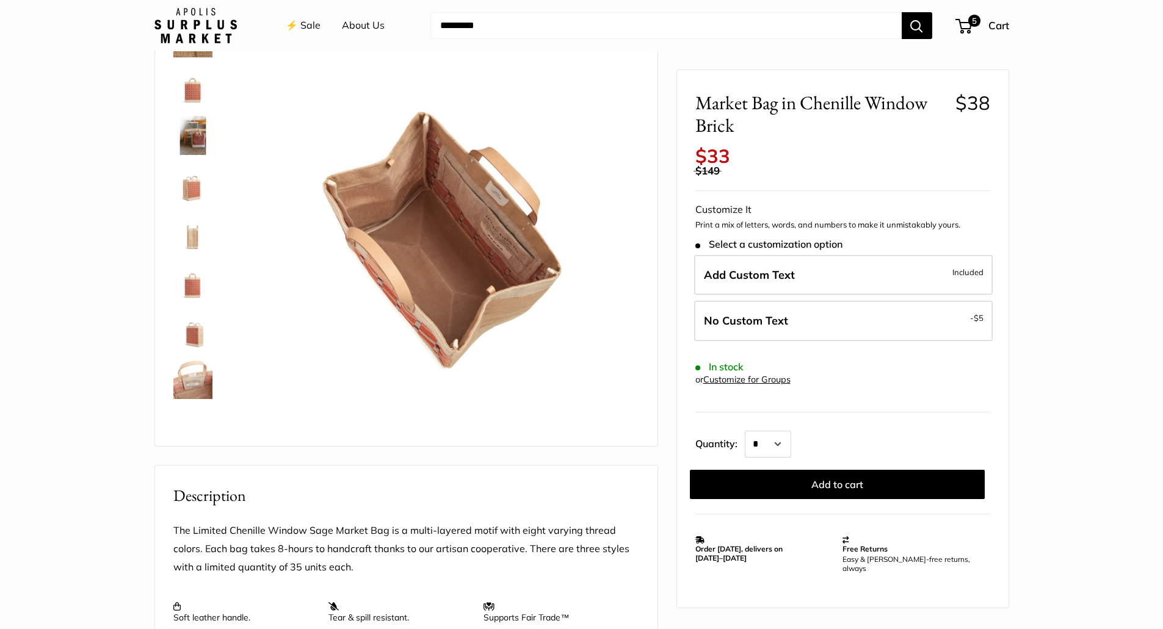
scroll to position [0, 0]
